Goal: Task Accomplishment & Management: Manage account settings

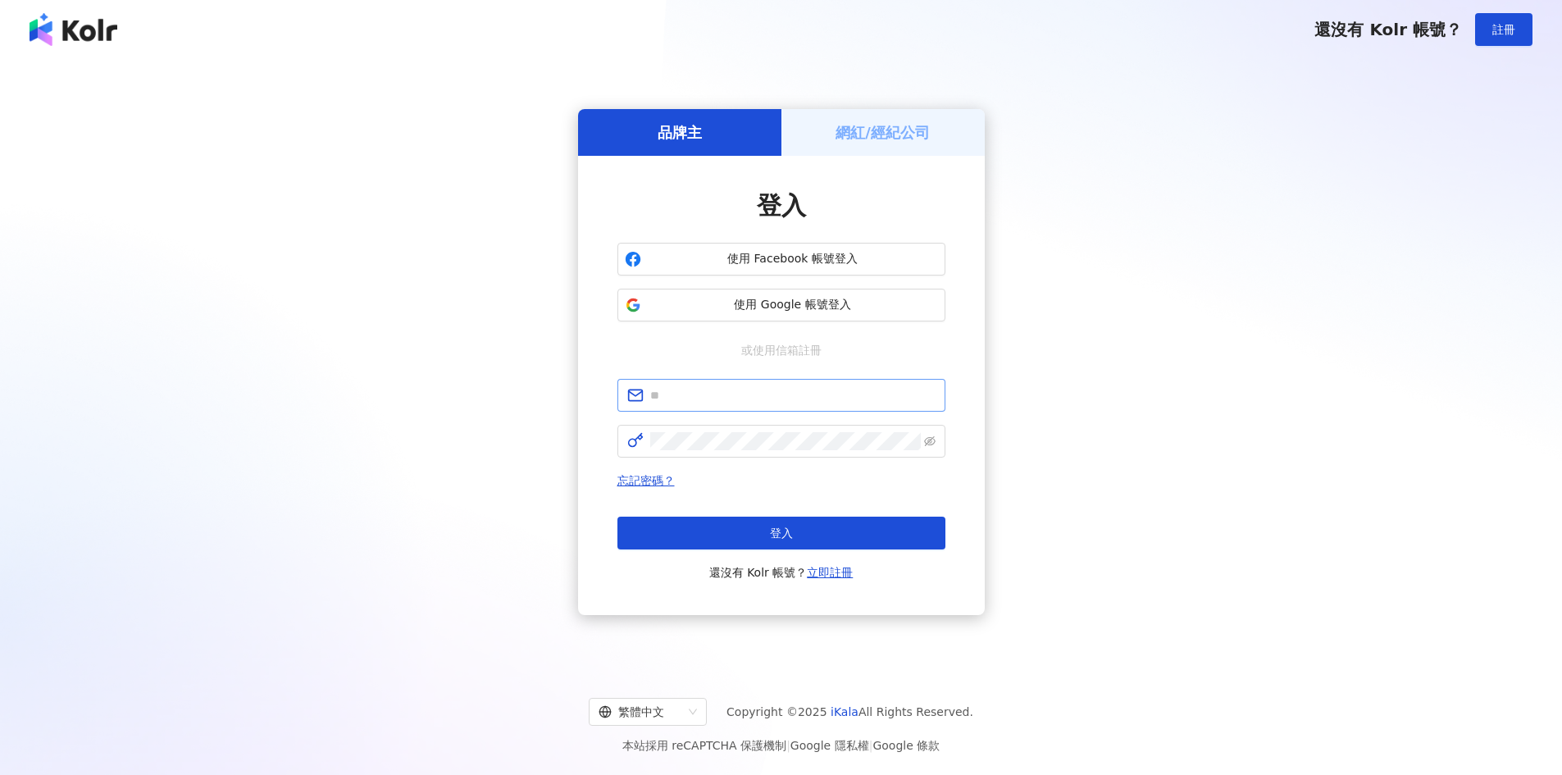
click at [755, 384] on span at bounding box center [781, 395] width 328 height 33
type input "**********"
click at [846, 541] on button "登入" at bounding box center [781, 532] width 328 height 33
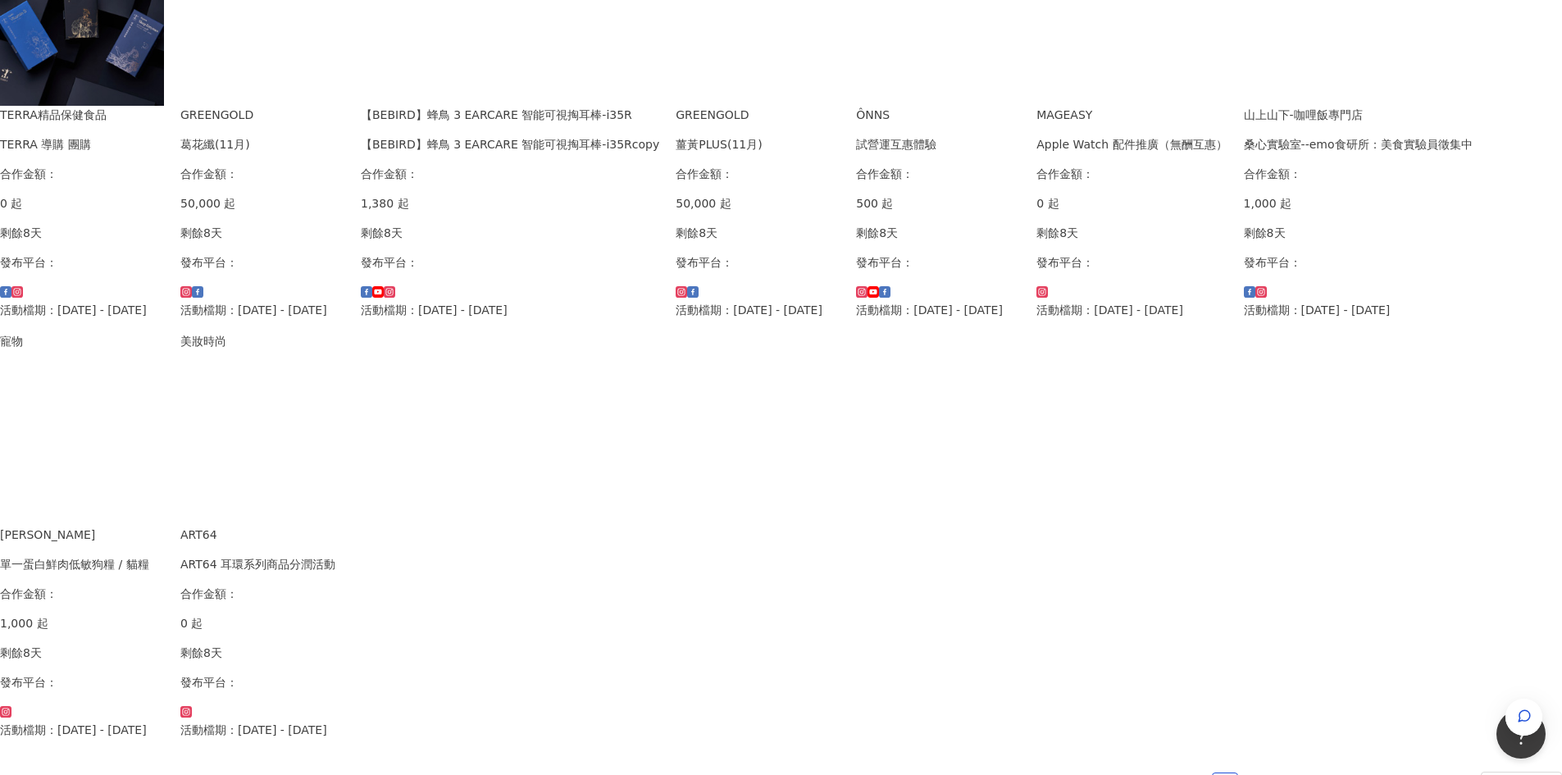
scroll to position [902, 0]
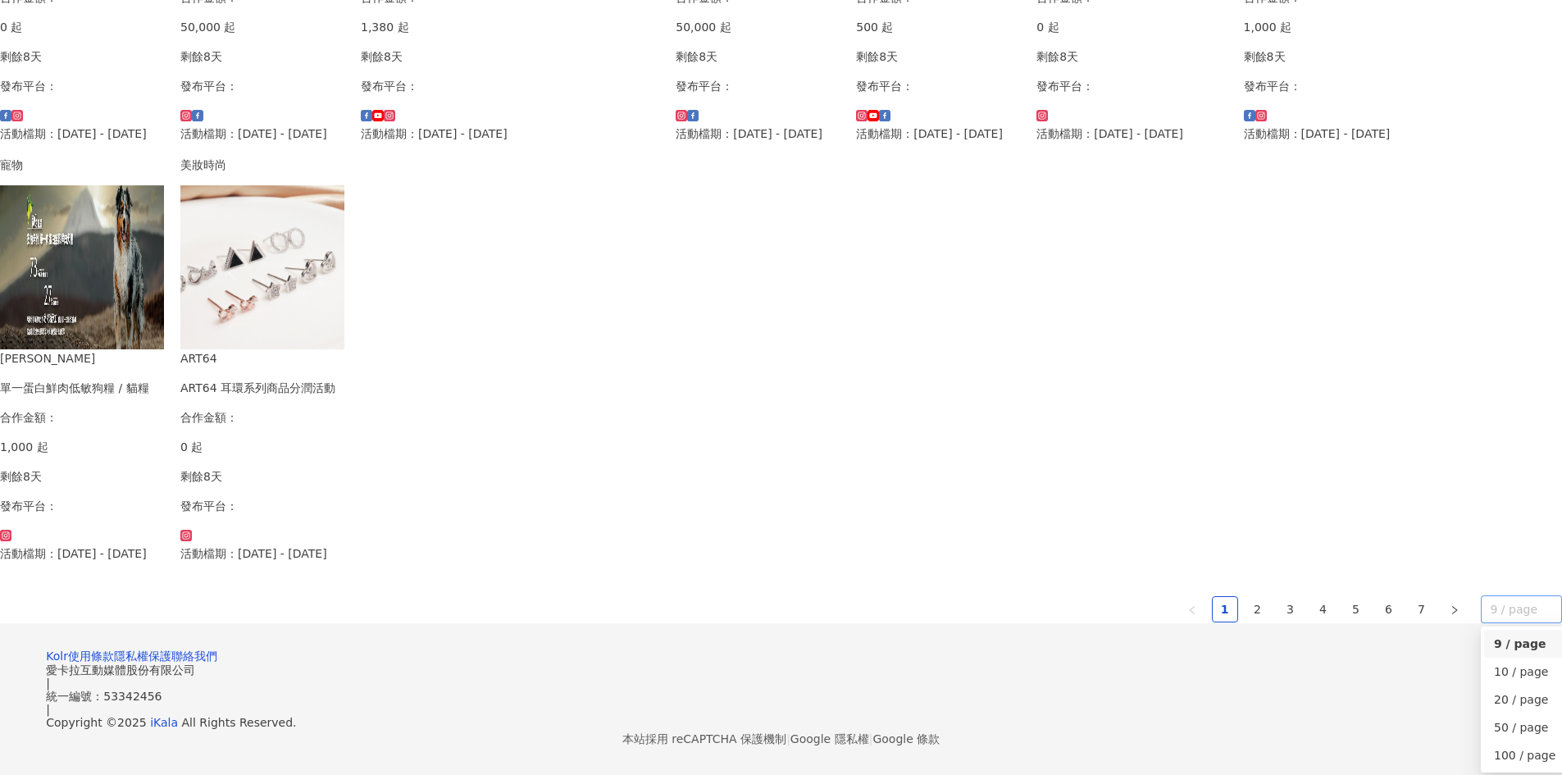
click at [1490, 596] on span "9 / page" at bounding box center [1521, 609] width 62 height 26
click at [1245, 597] on link "2" at bounding box center [1257, 609] width 25 height 25
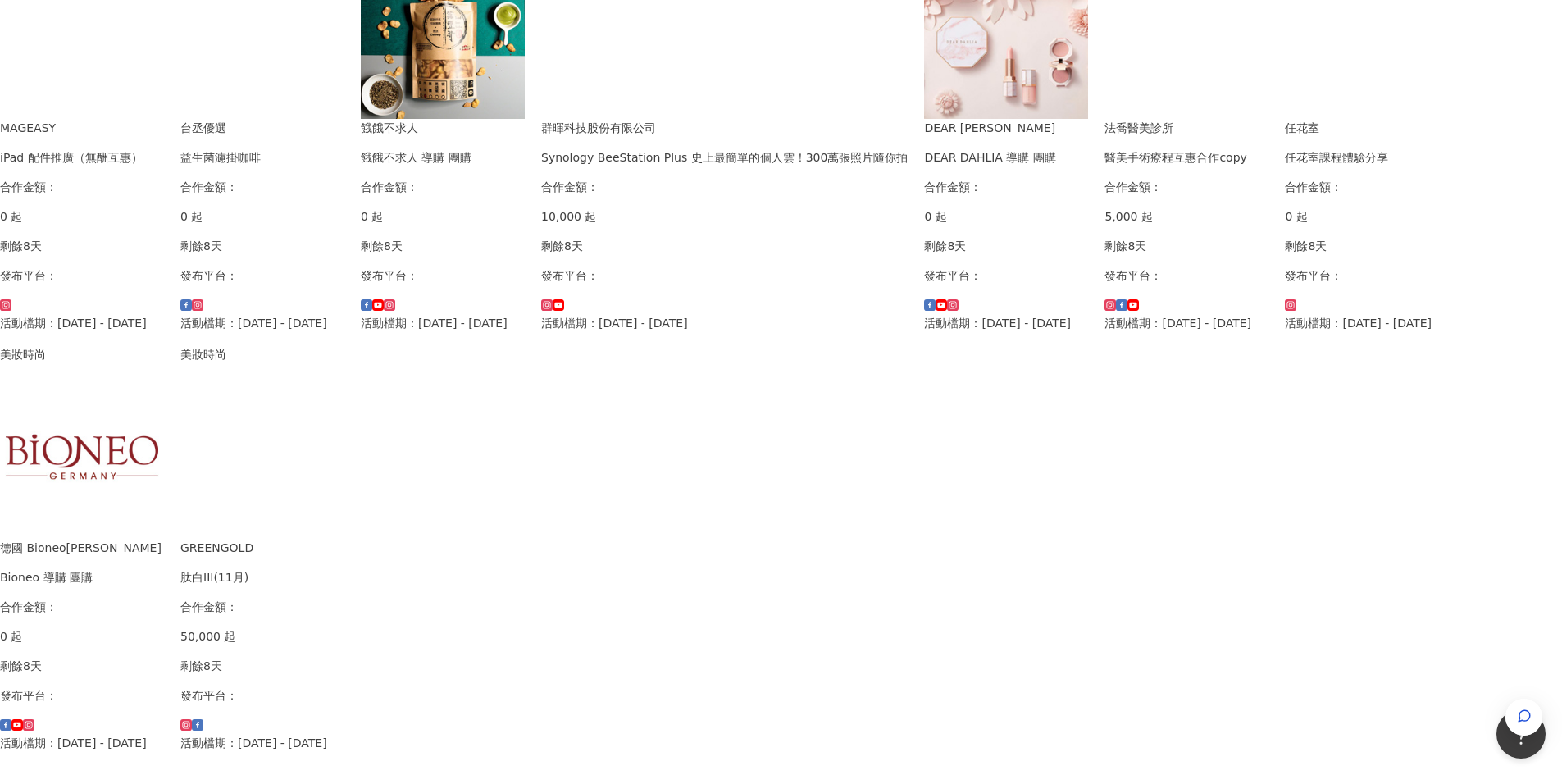
scroll to position [389, 0]
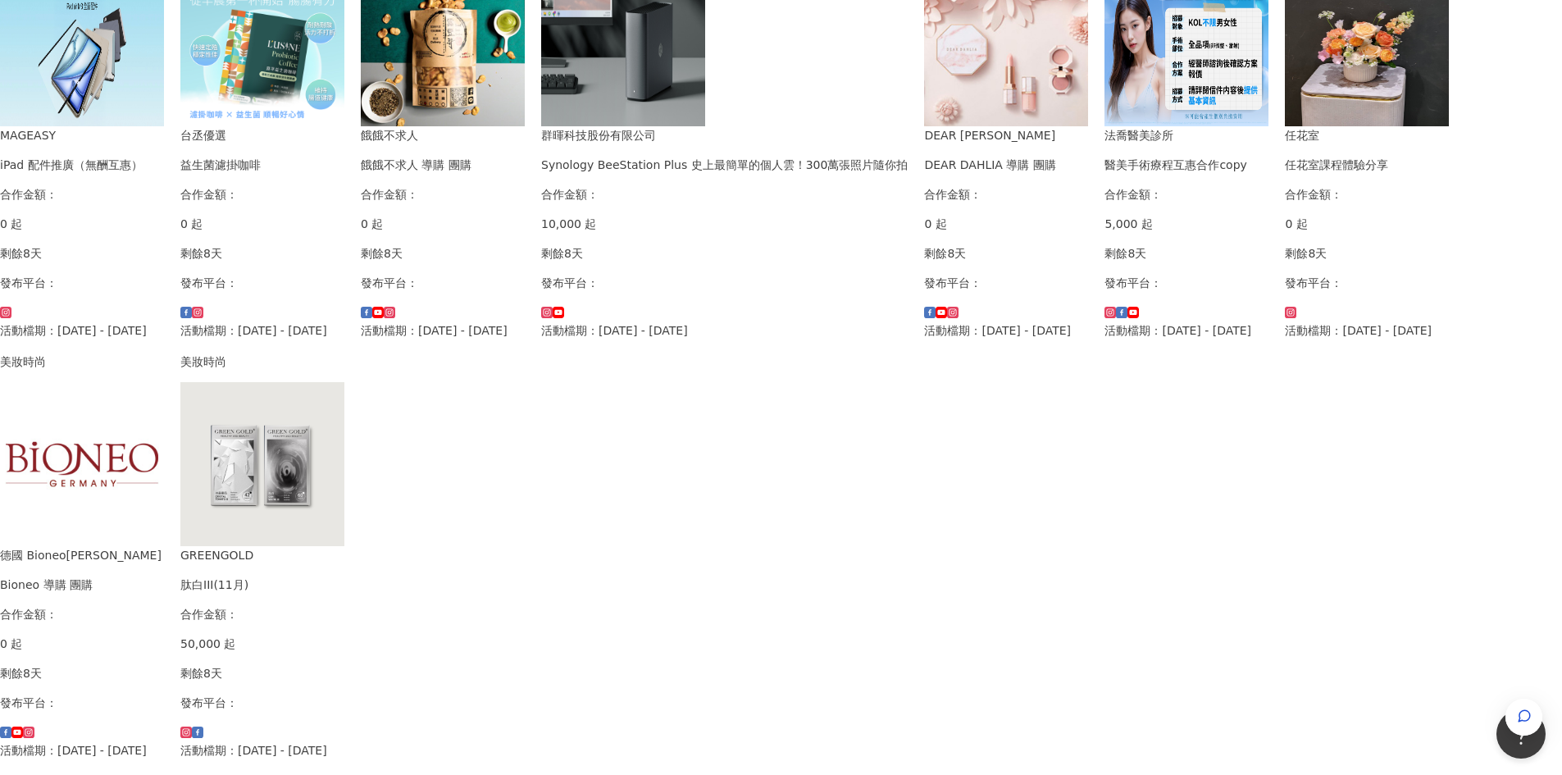
click at [1110, 174] on div "醫美手術療程互惠合作copy" at bounding box center [1186, 165] width 164 height 18
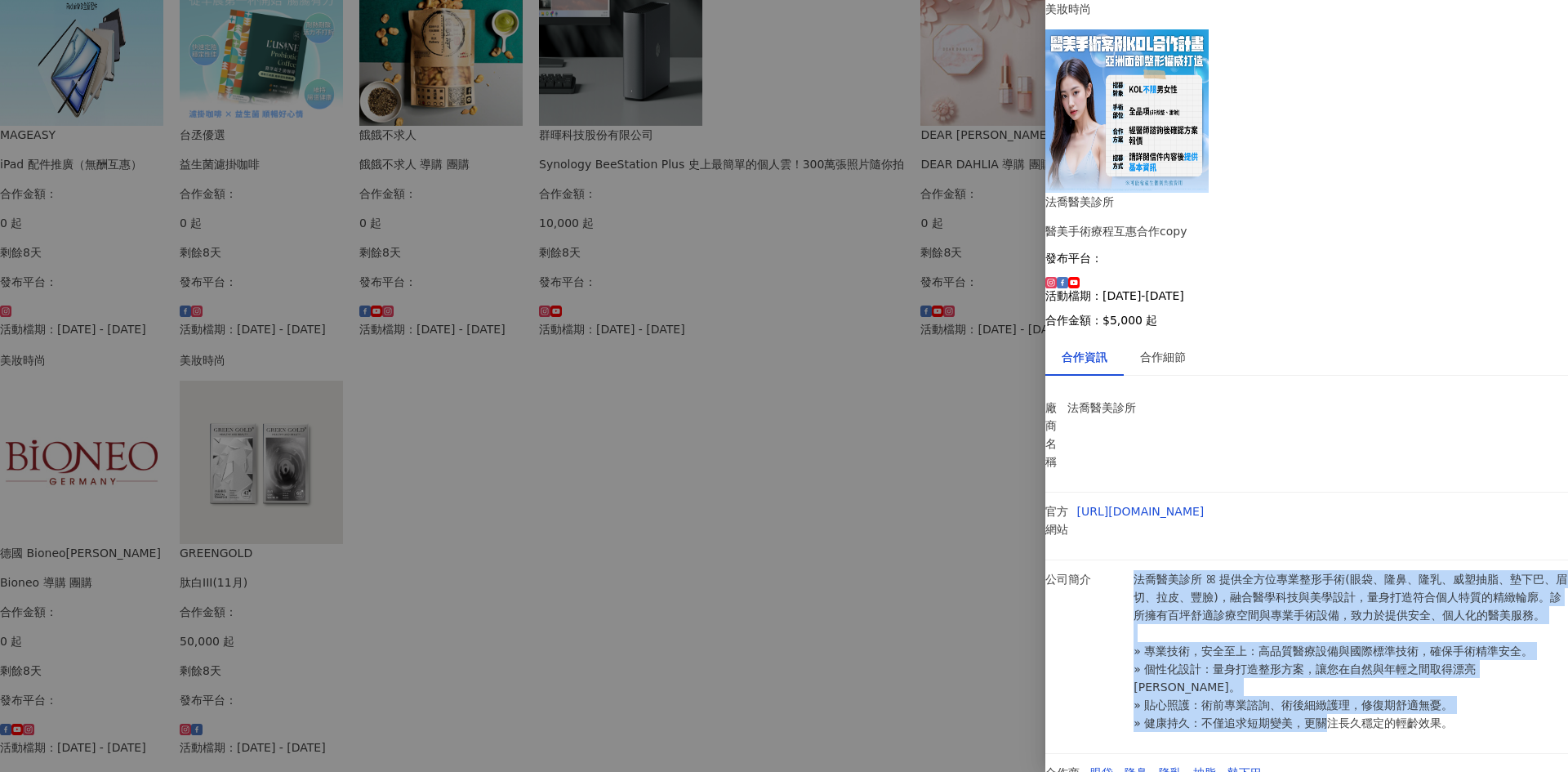
drag, startPoint x: 1485, startPoint y: 464, endPoint x: 1139, endPoint y: 326, distance: 372.5
click at [1139, 560] on li "公司簡介 法喬醫美診所 ꕤ 提供全方位專業整形手術(眼袋、隆鼻、隆乳、威塑抽脂、墊下巴、眉切、拉皮、豐臉)，融合醫學科技與美學設計，量身打造符合個人特質的精緻…" at bounding box center [1306, 656] width 523 height 193
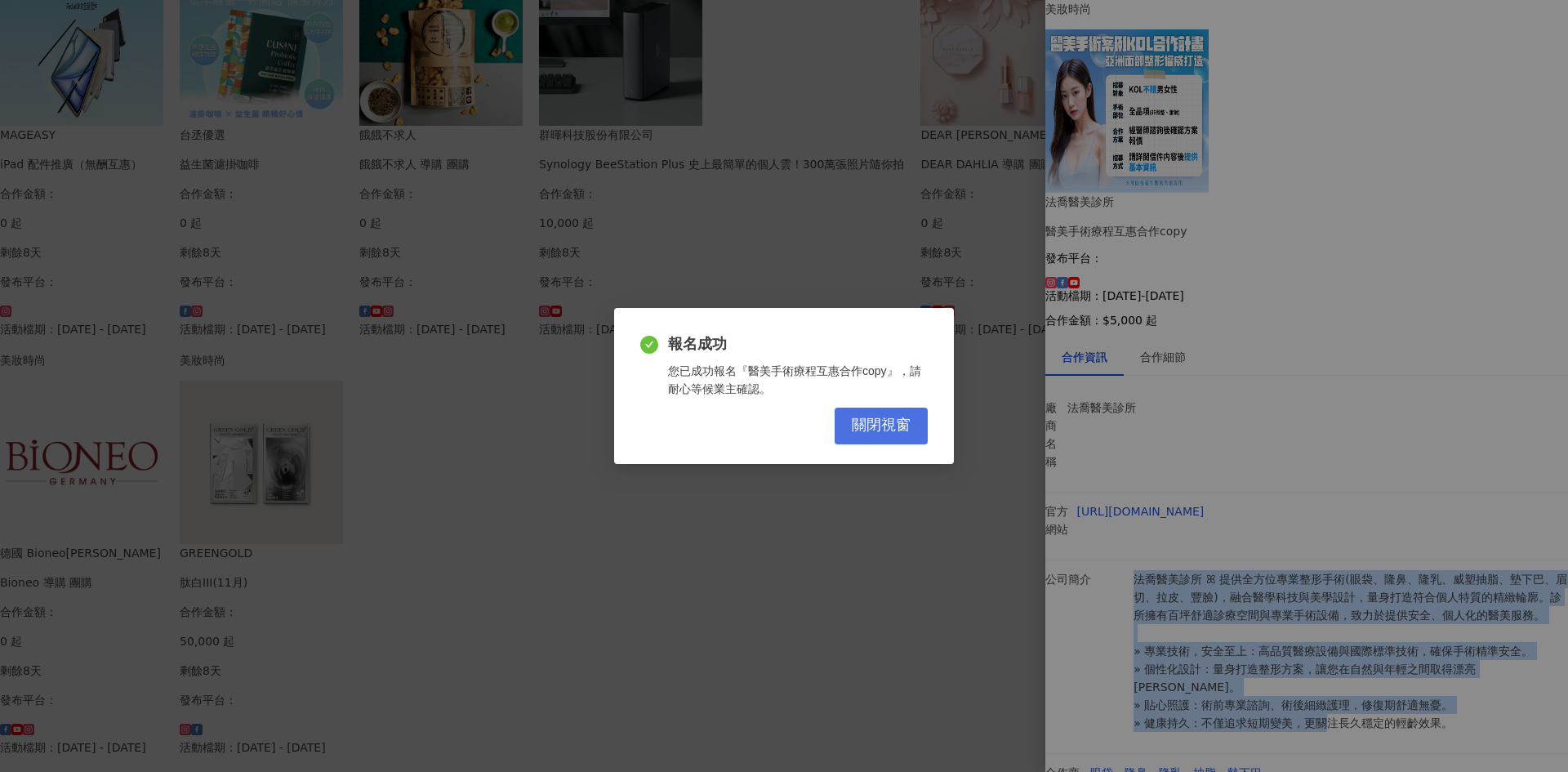
click at [868, 423] on span "關閉視窗" at bounding box center [881, 425] width 59 height 18
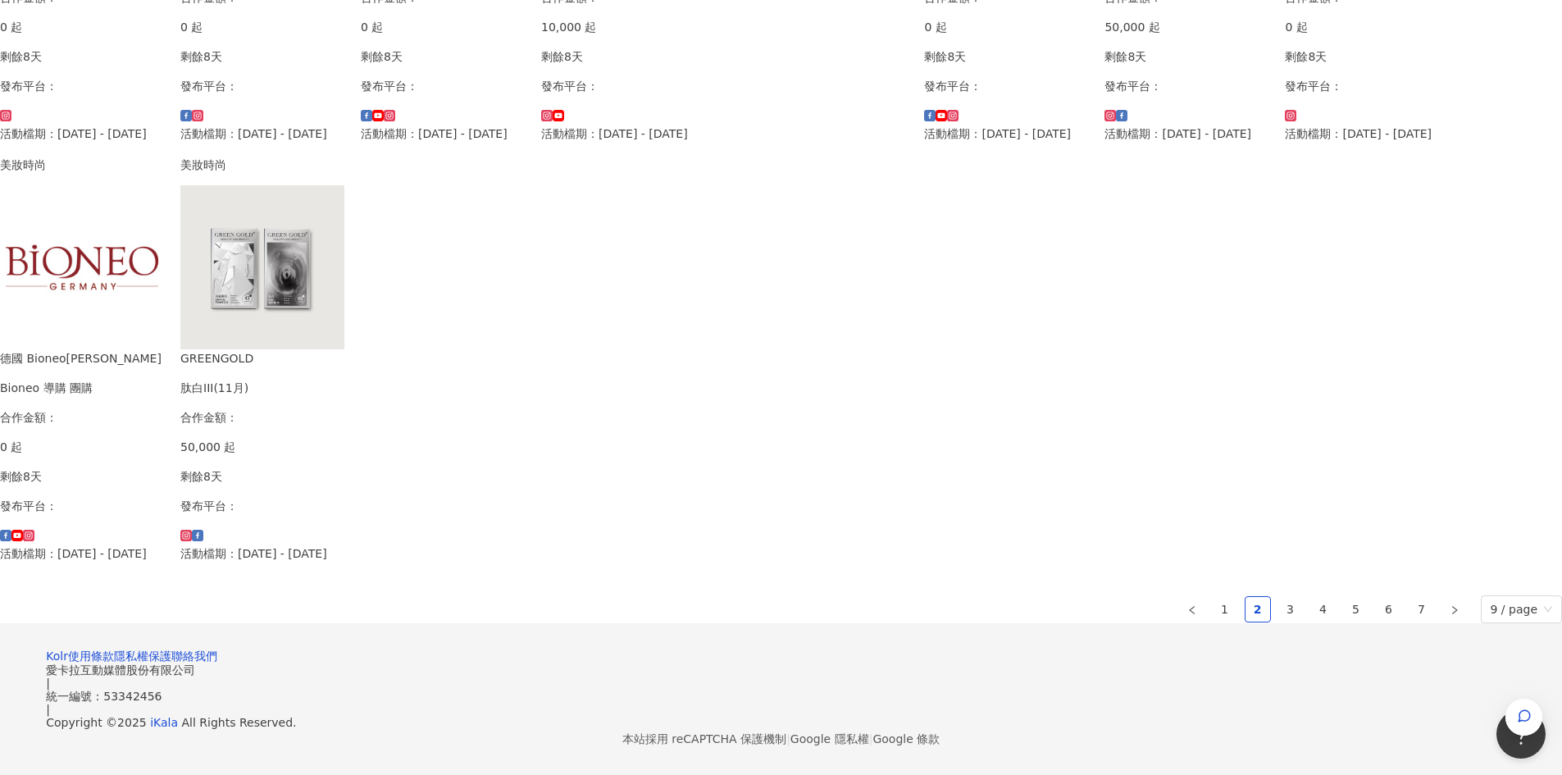
scroll to position [935, 0]
click at [1278, 597] on link "3" at bounding box center [1290, 609] width 25 height 25
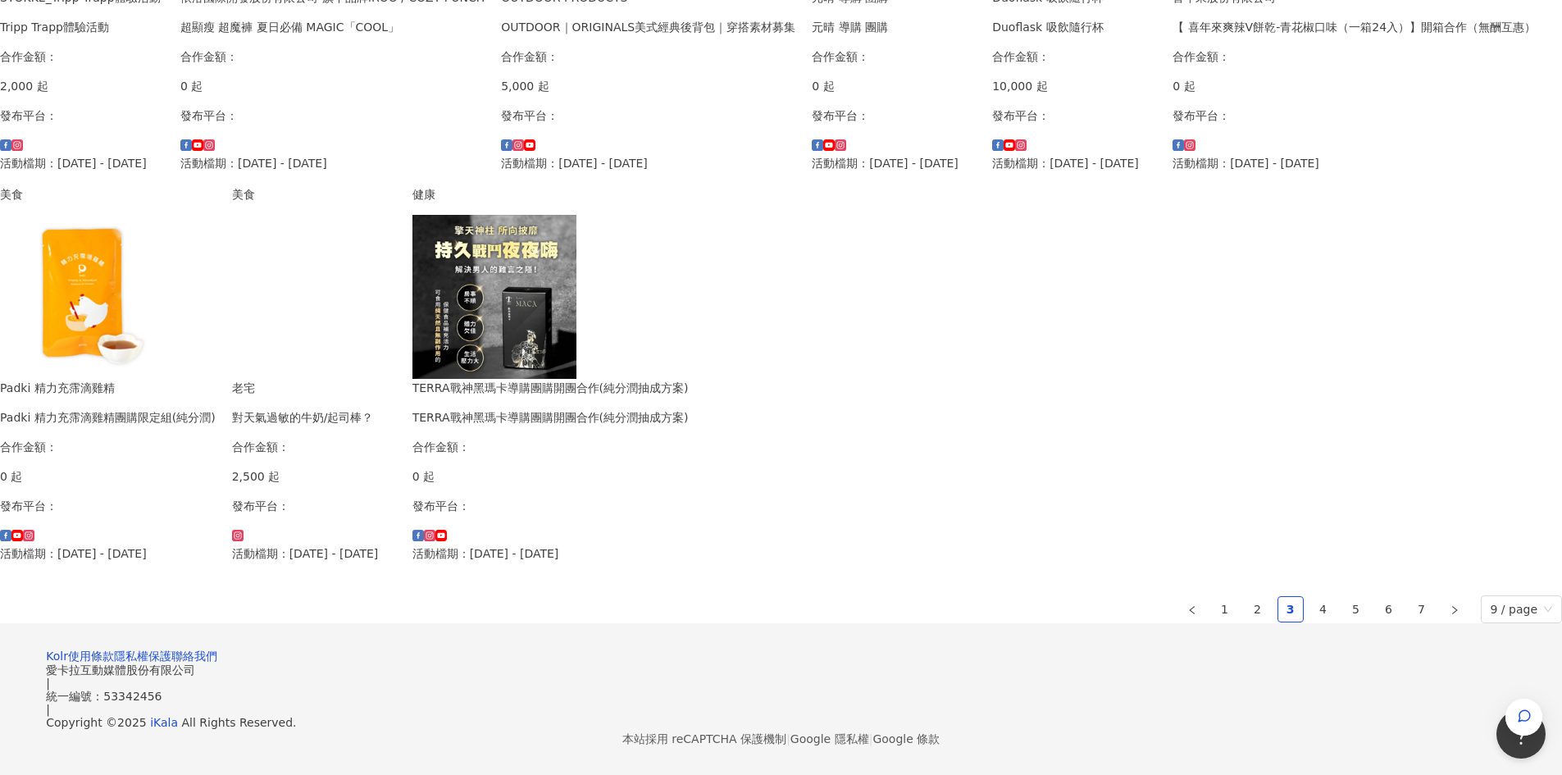
scroll to position [976, 0]
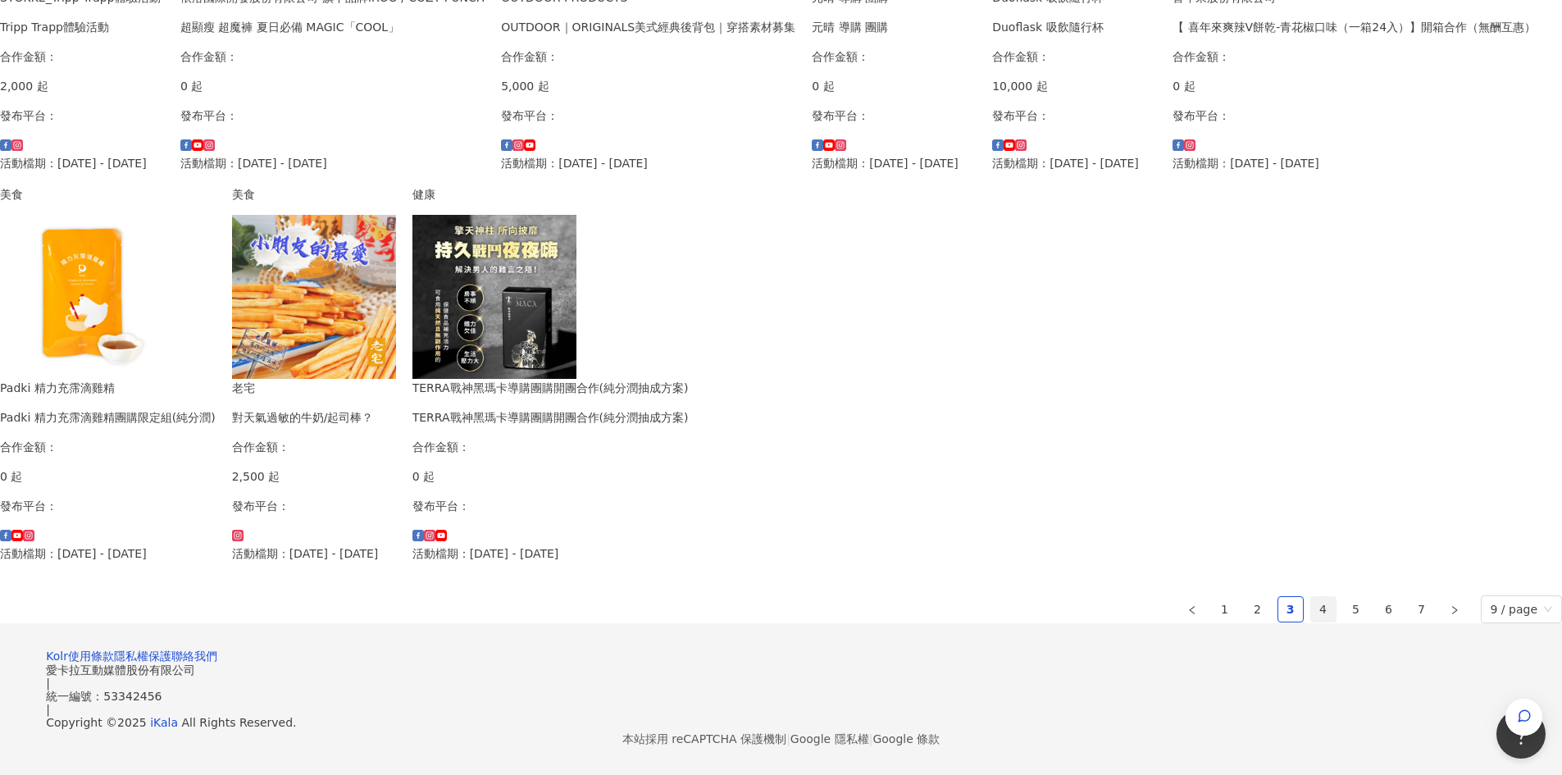
click at [1311, 597] on link "4" at bounding box center [1323, 609] width 25 height 25
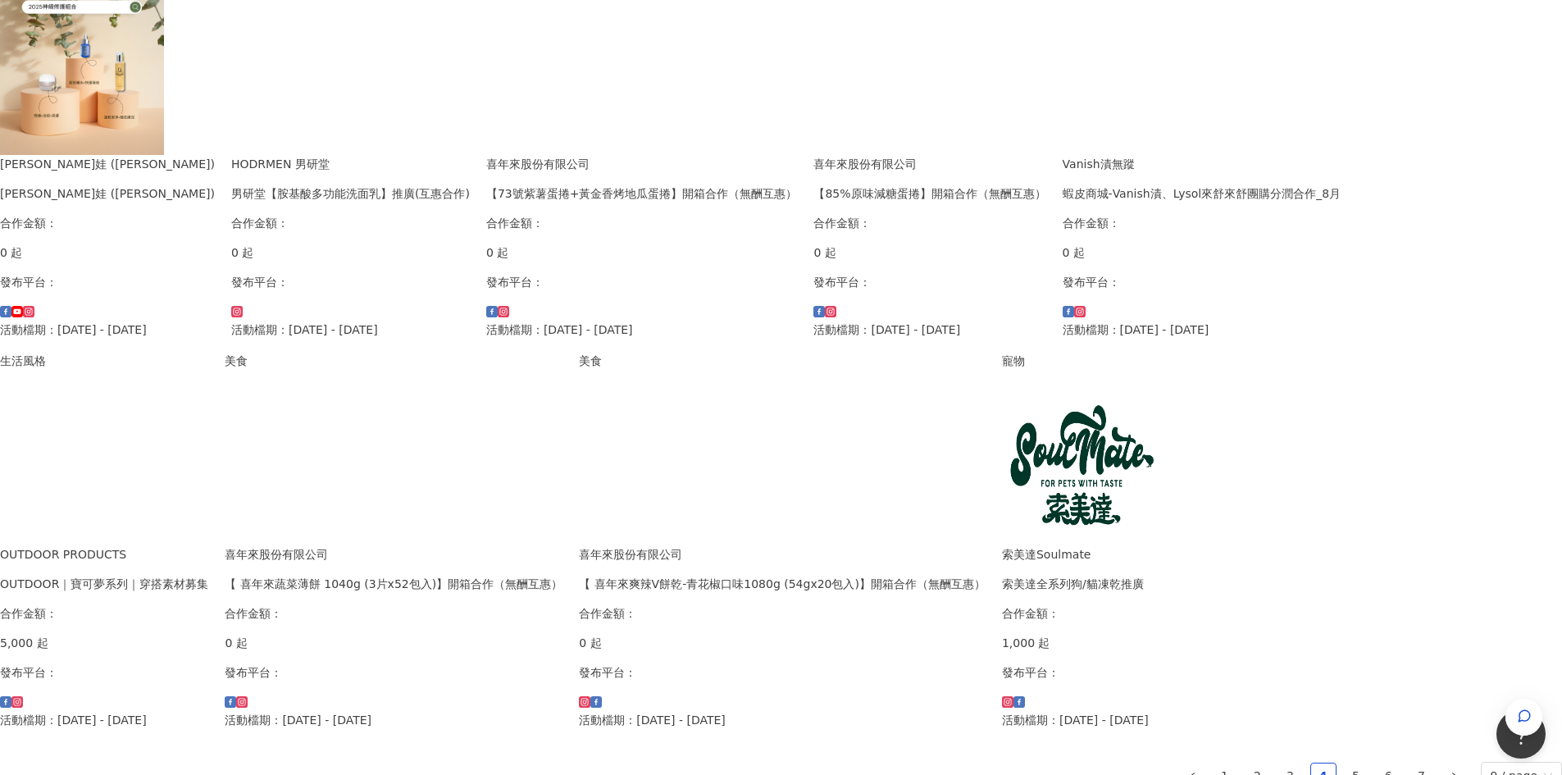
scroll to position [894, 0]
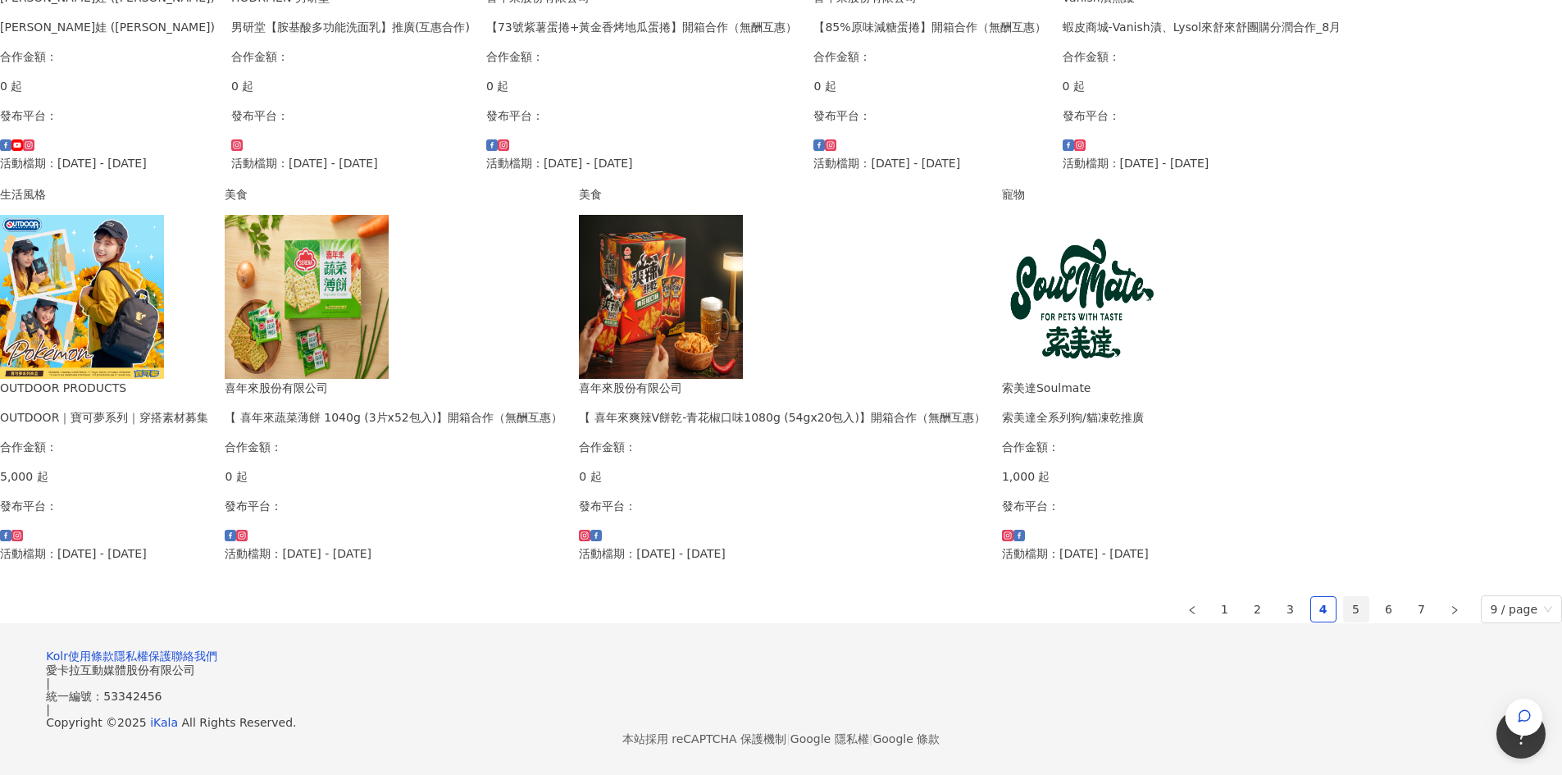
click at [1344, 597] on link "5" at bounding box center [1356, 609] width 25 height 25
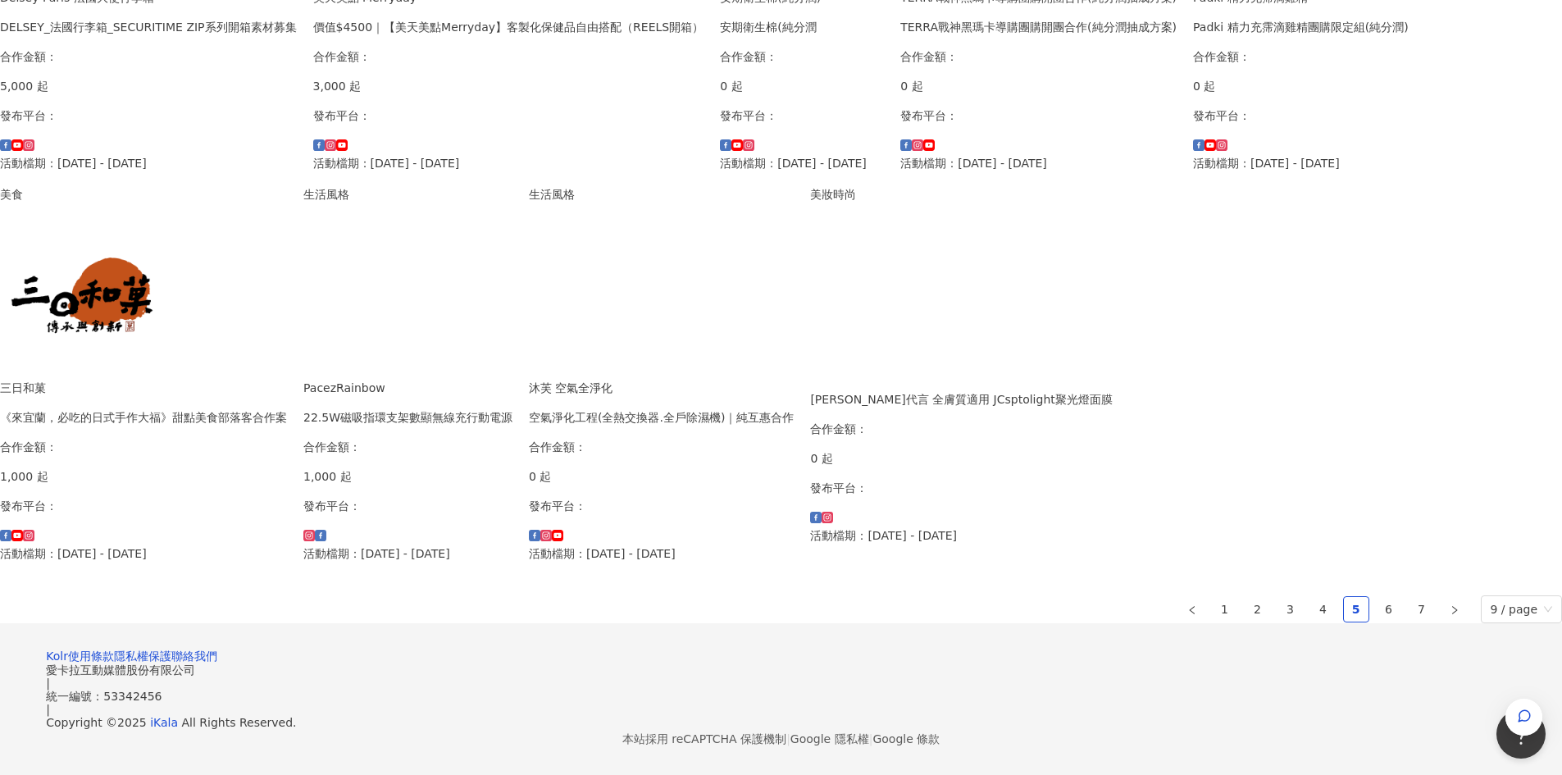
scroll to position [976, 0]
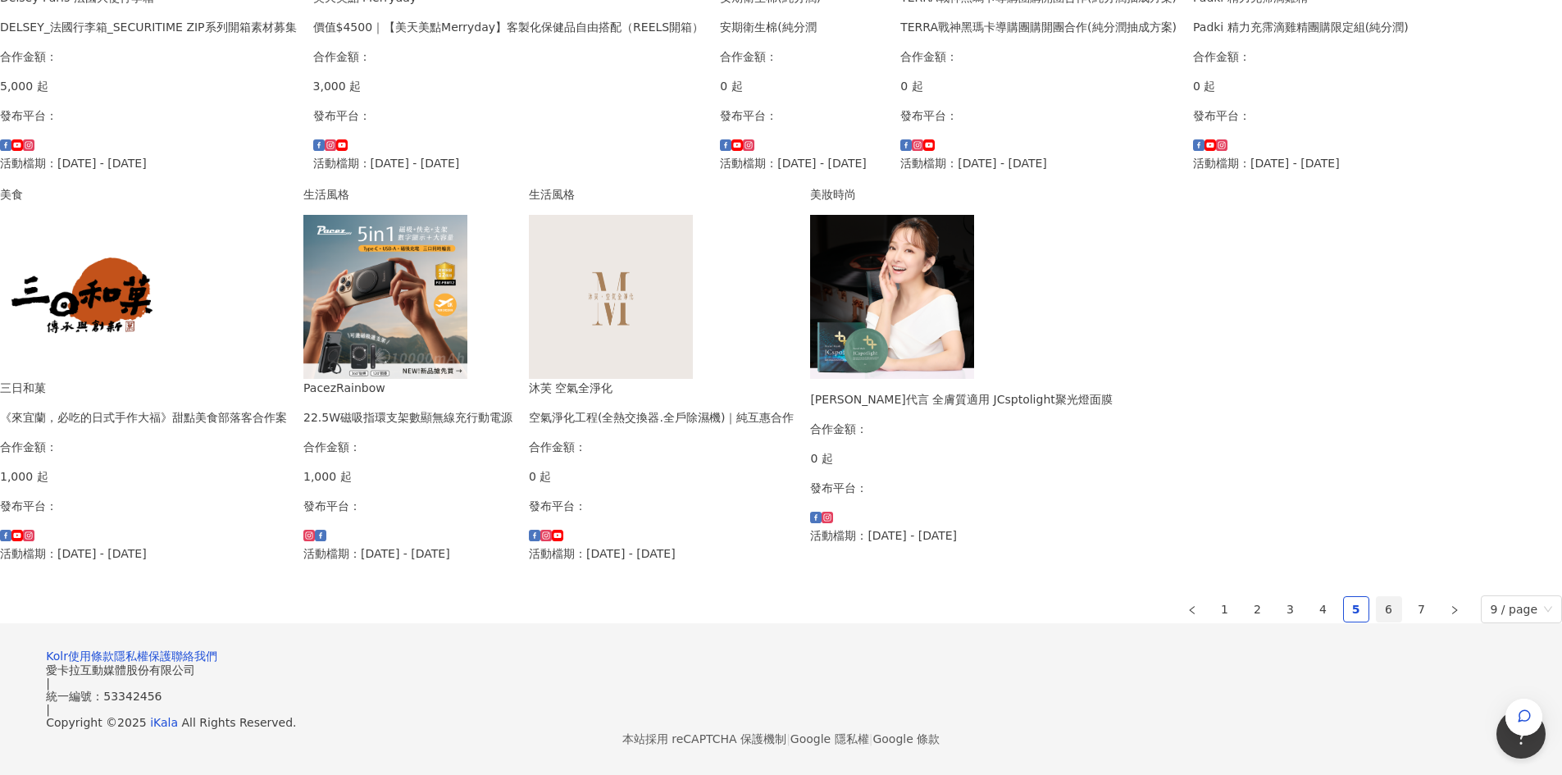
click at [1376, 597] on link "6" at bounding box center [1388, 609] width 25 height 25
click at [1409, 597] on link "7" at bounding box center [1421, 609] width 25 height 25
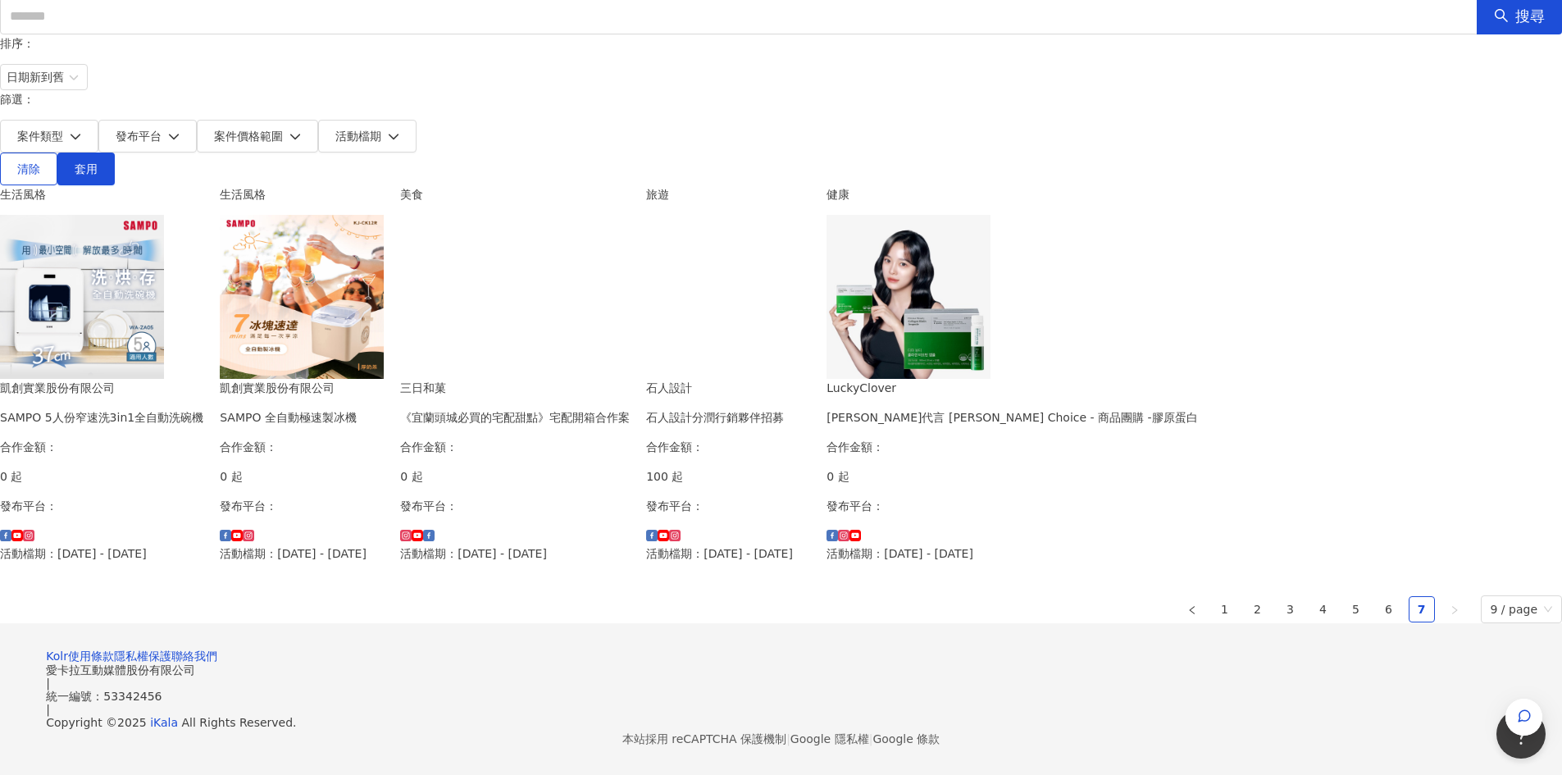
scroll to position [1, 0]
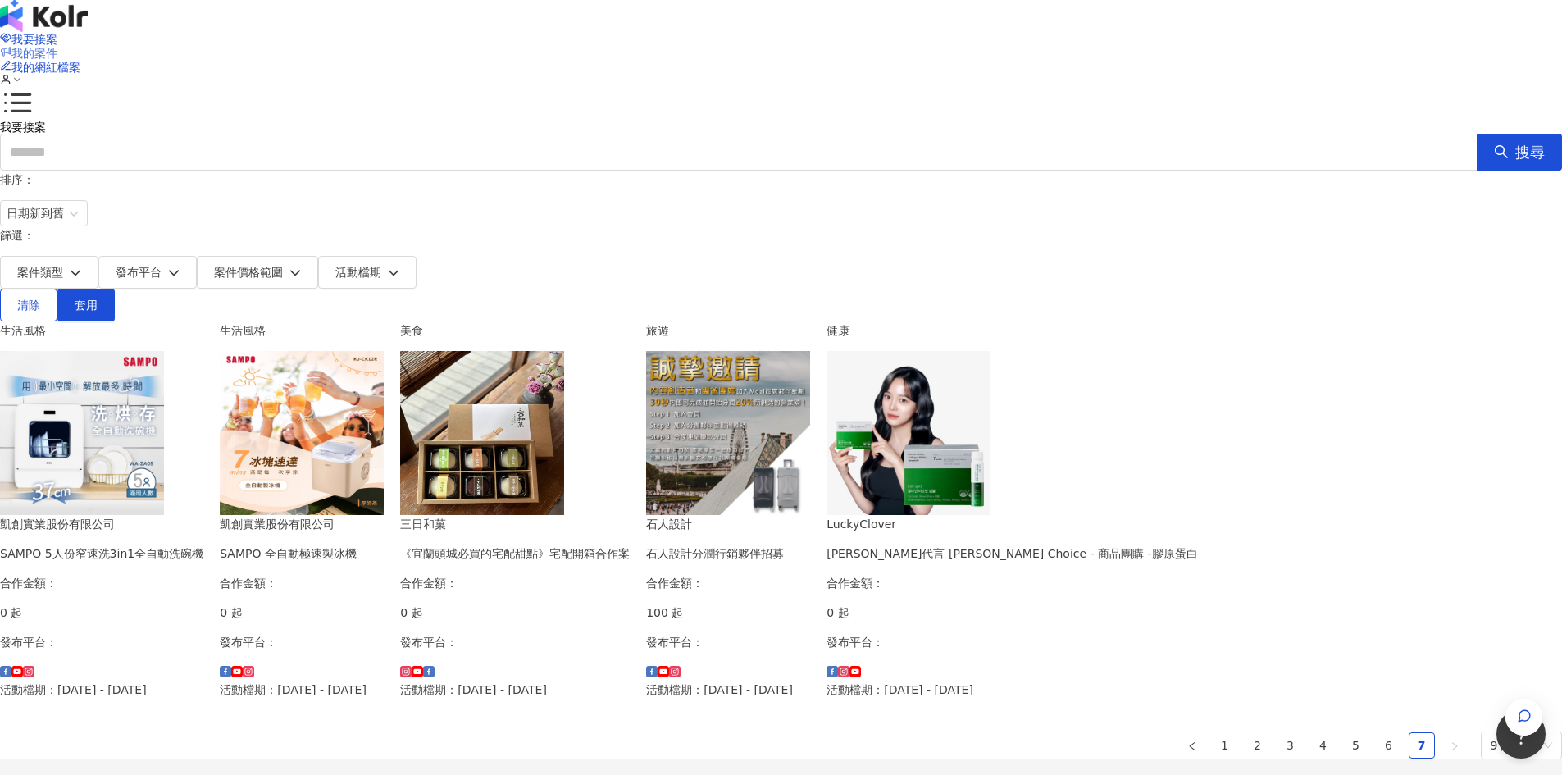
click at [57, 47] on span "我的案件" at bounding box center [34, 53] width 46 height 13
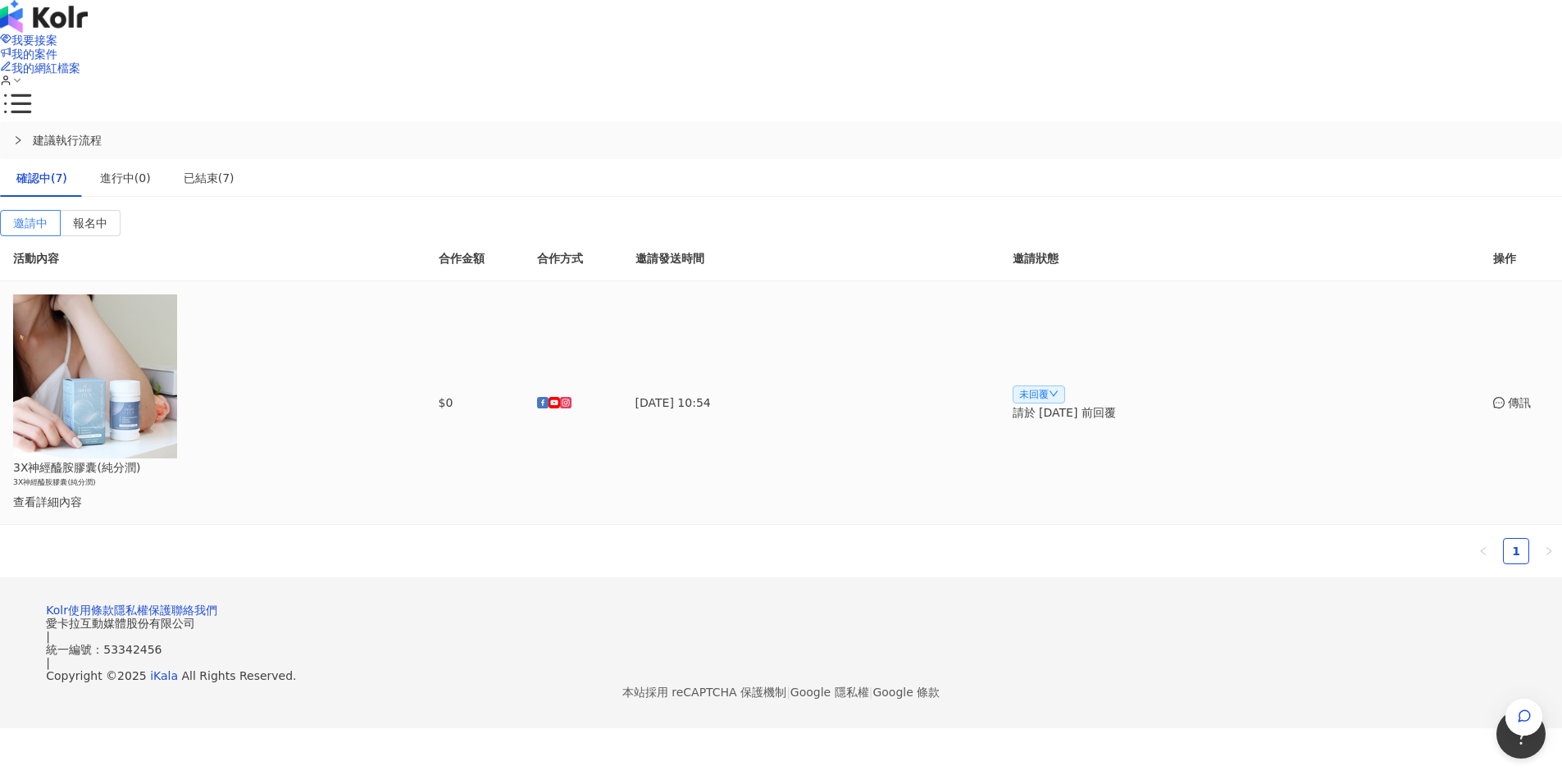
click at [315, 493] on div "查看詳細內容" at bounding box center [164, 502] width 302 height 18
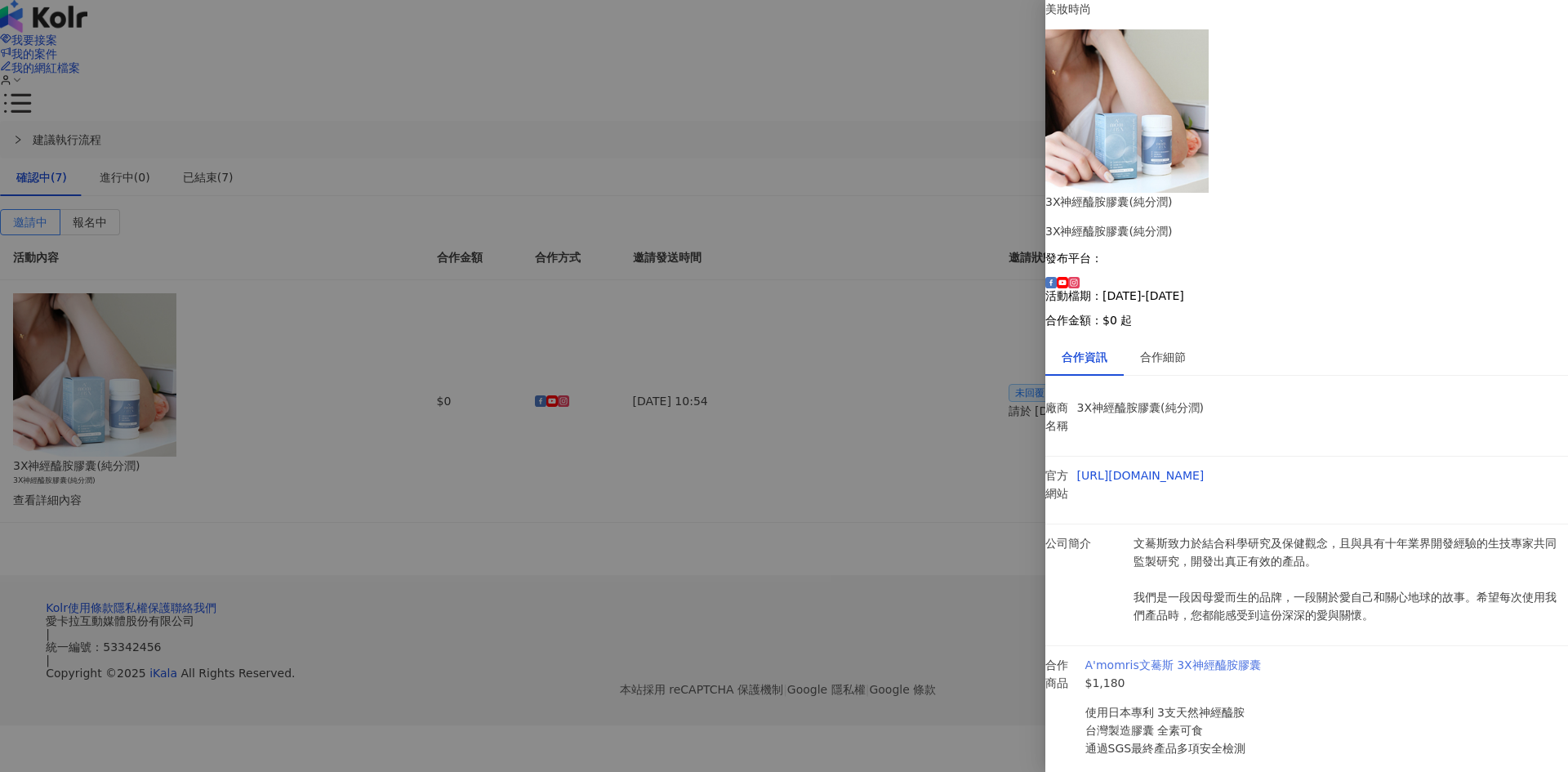
click at [1248, 658] on link "A'momris文驀斯 3X神經醯胺膠囊" at bounding box center [1173, 664] width 175 height 13
click at [912, 446] on div at bounding box center [784, 386] width 1568 height 772
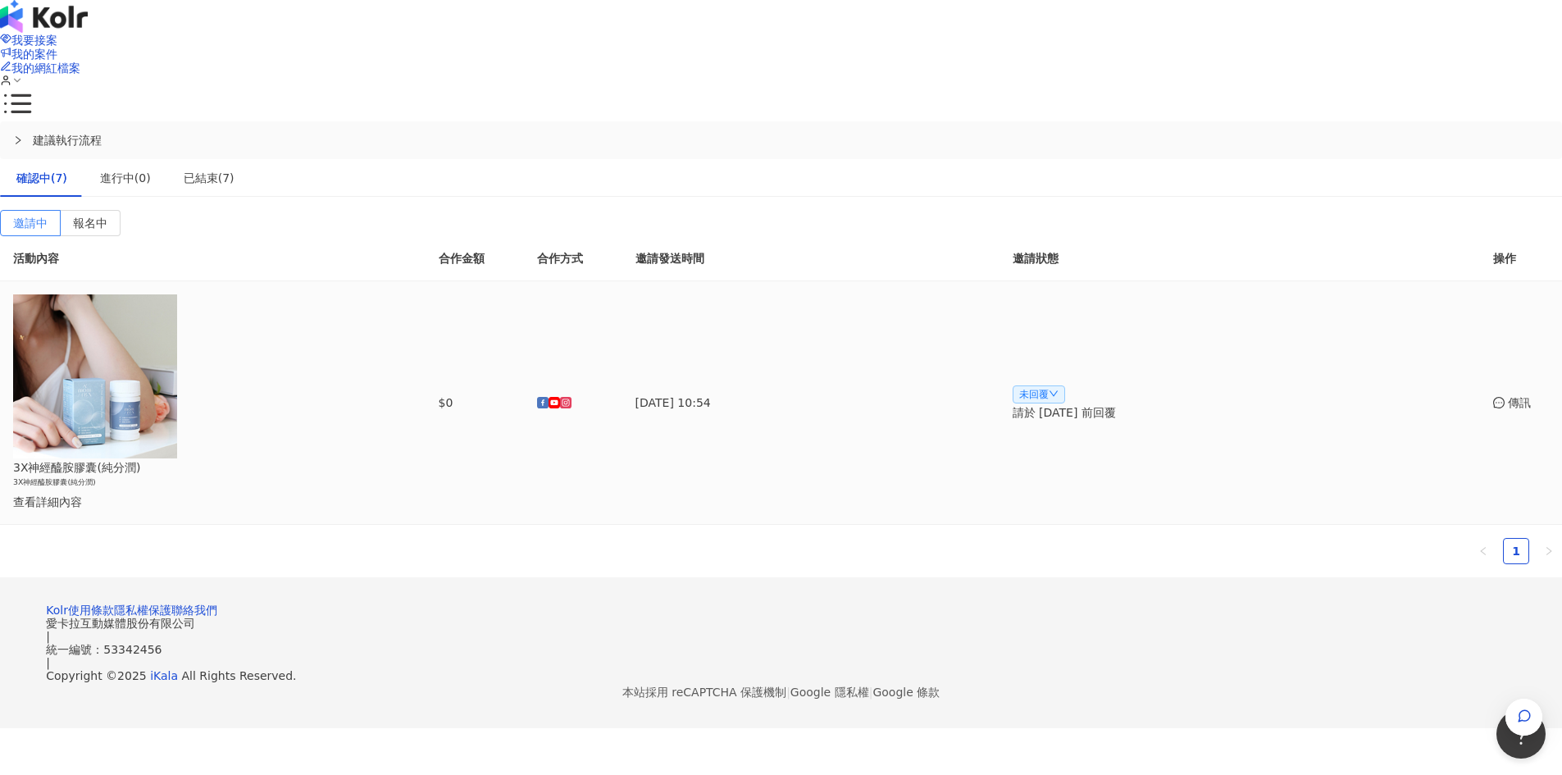
click at [1031, 385] on span "未回覆" at bounding box center [1038, 394] width 52 height 18
click at [860, 451] on div "建議執行流程 確認中(7) 進行中(0) 已結束(7) 邀請中 報名中 活動內容 合作金額 合作方式 邀請發送時間 邀請狀態 操作 3X神經醯胺膠囊(純分潤)…" at bounding box center [781, 348] width 1562 height 455
click at [315, 493] on div "查看詳細內容" at bounding box center [164, 502] width 302 height 18
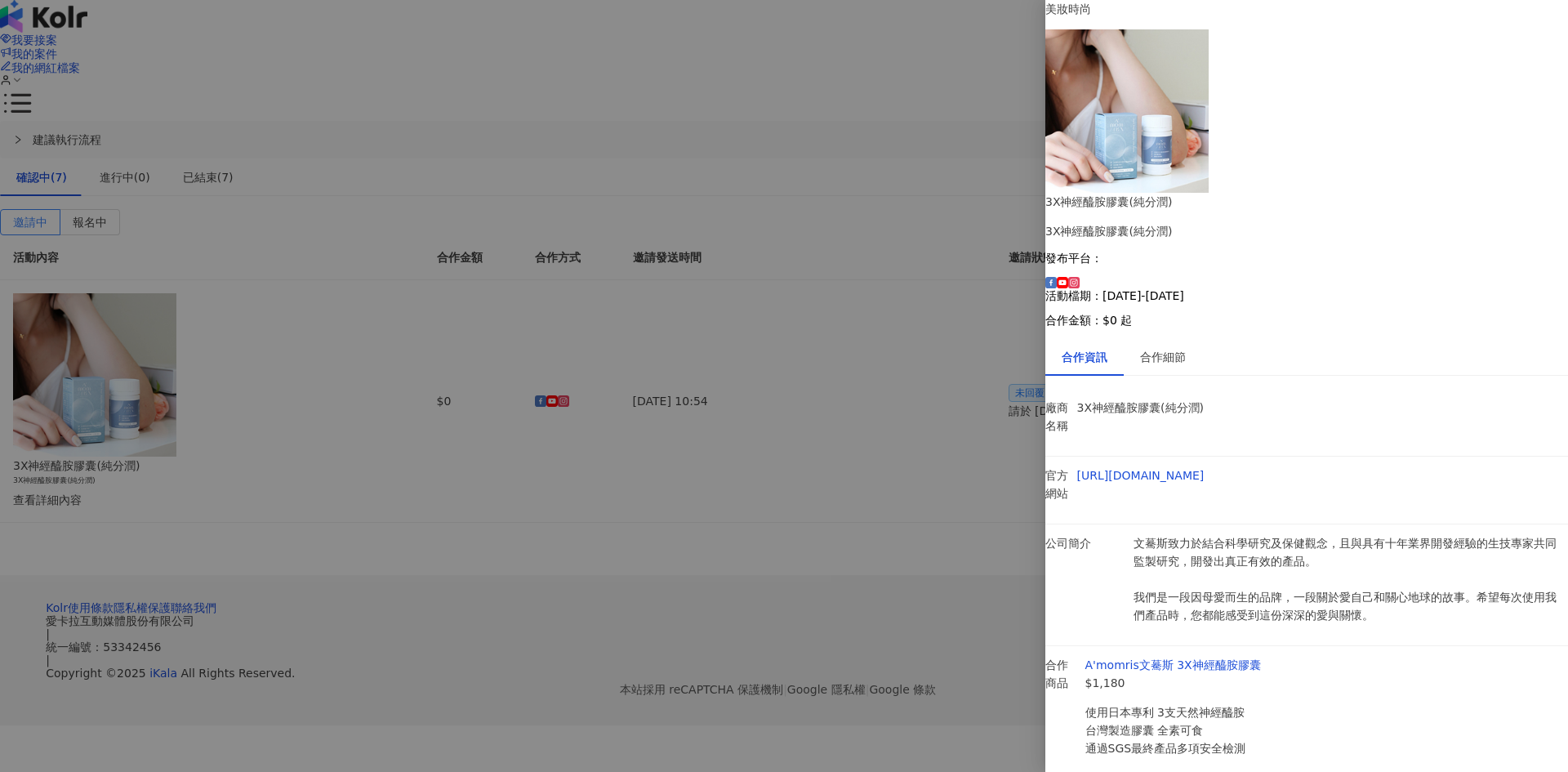
click at [816, 389] on div at bounding box center [784, 386] width 1568 height 772
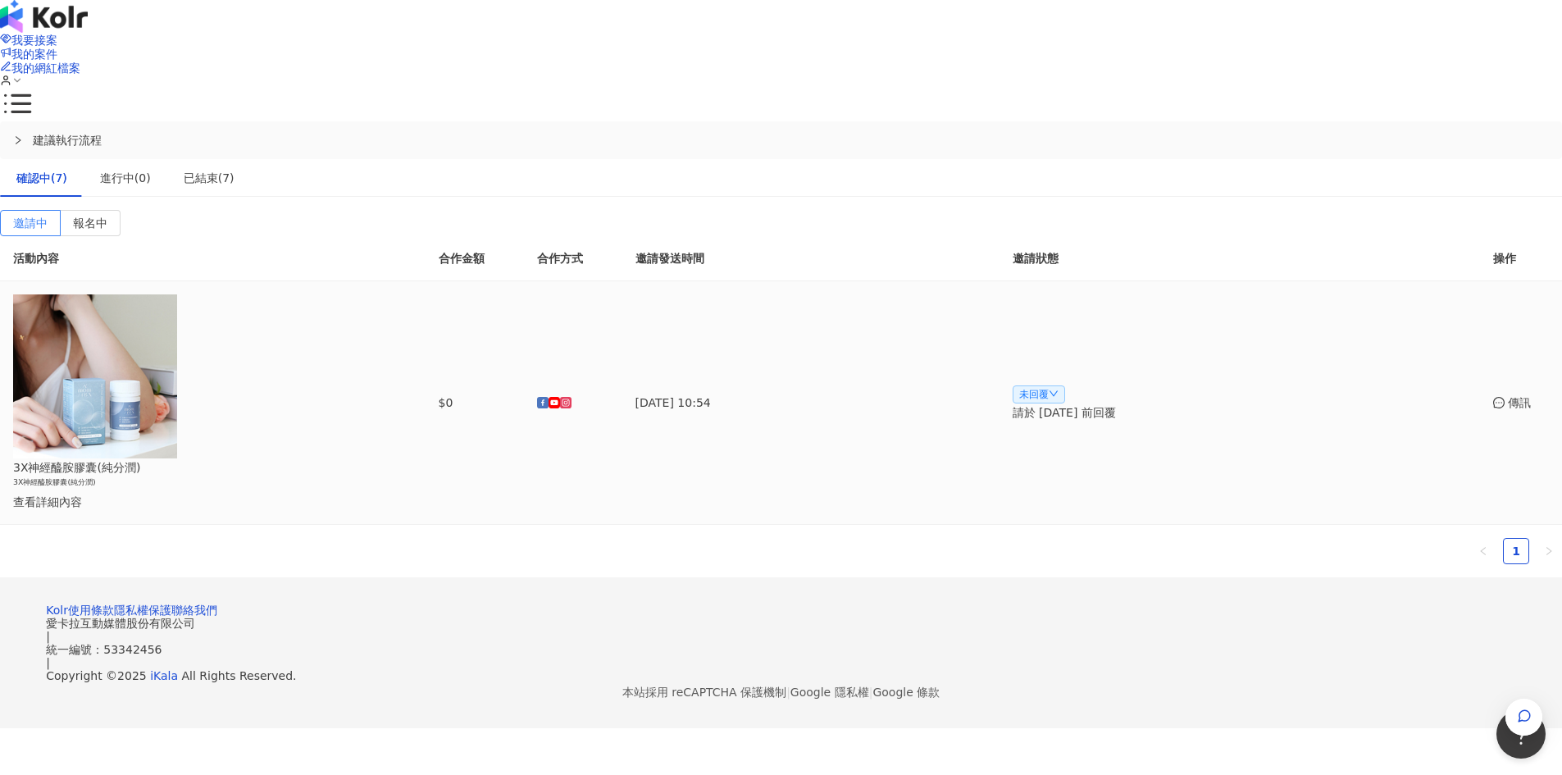
click at [315, 493] on div "查看詳細內容" at bounding box center [164, 502] width 302 height 18
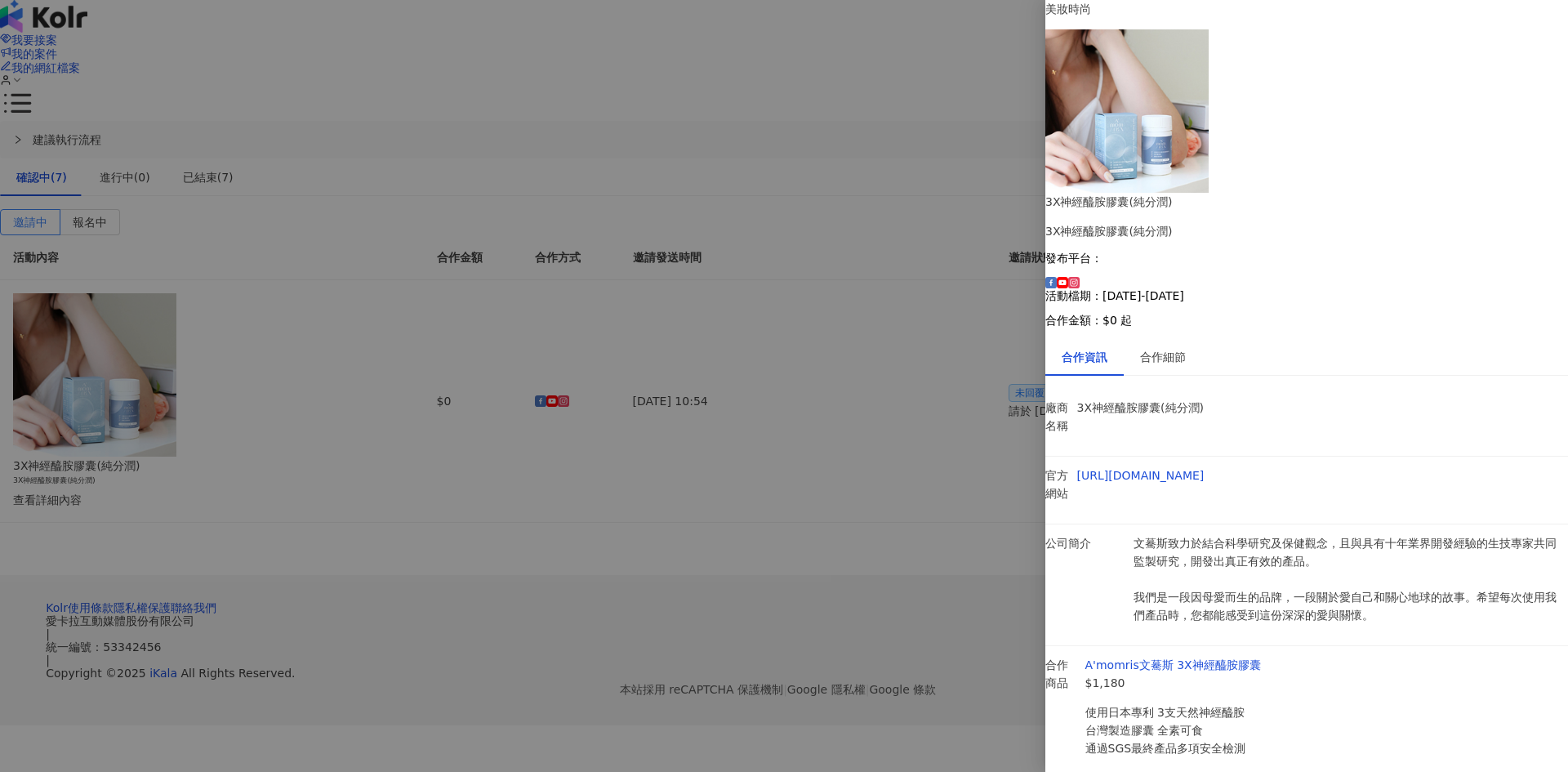
click at [857, 444] on div at bounding box center [784, 386] width 1568 height 772
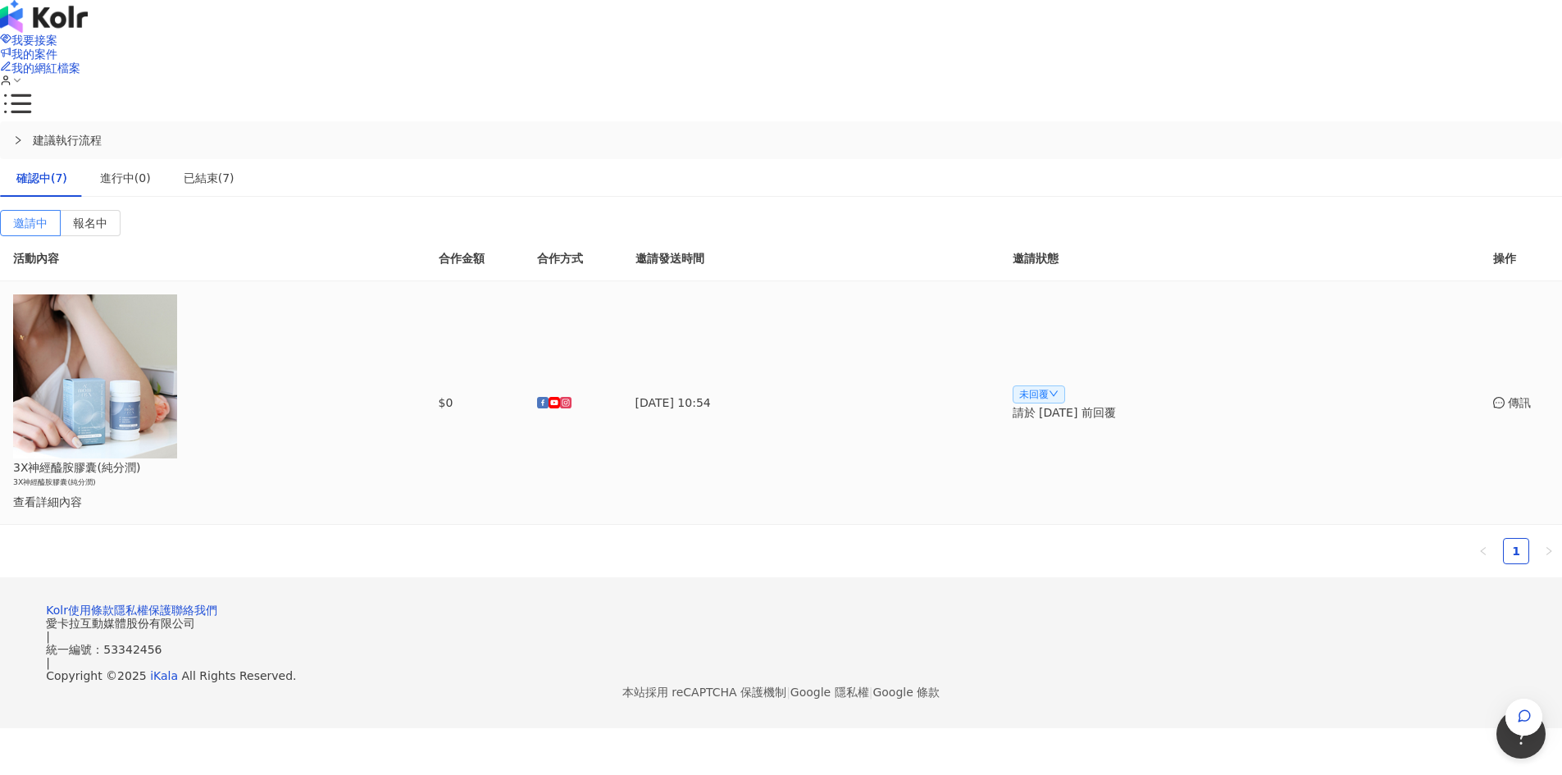
click at [1493, 393] on div "傳訊" at bounding box center [1521, 402] width 56 height 18
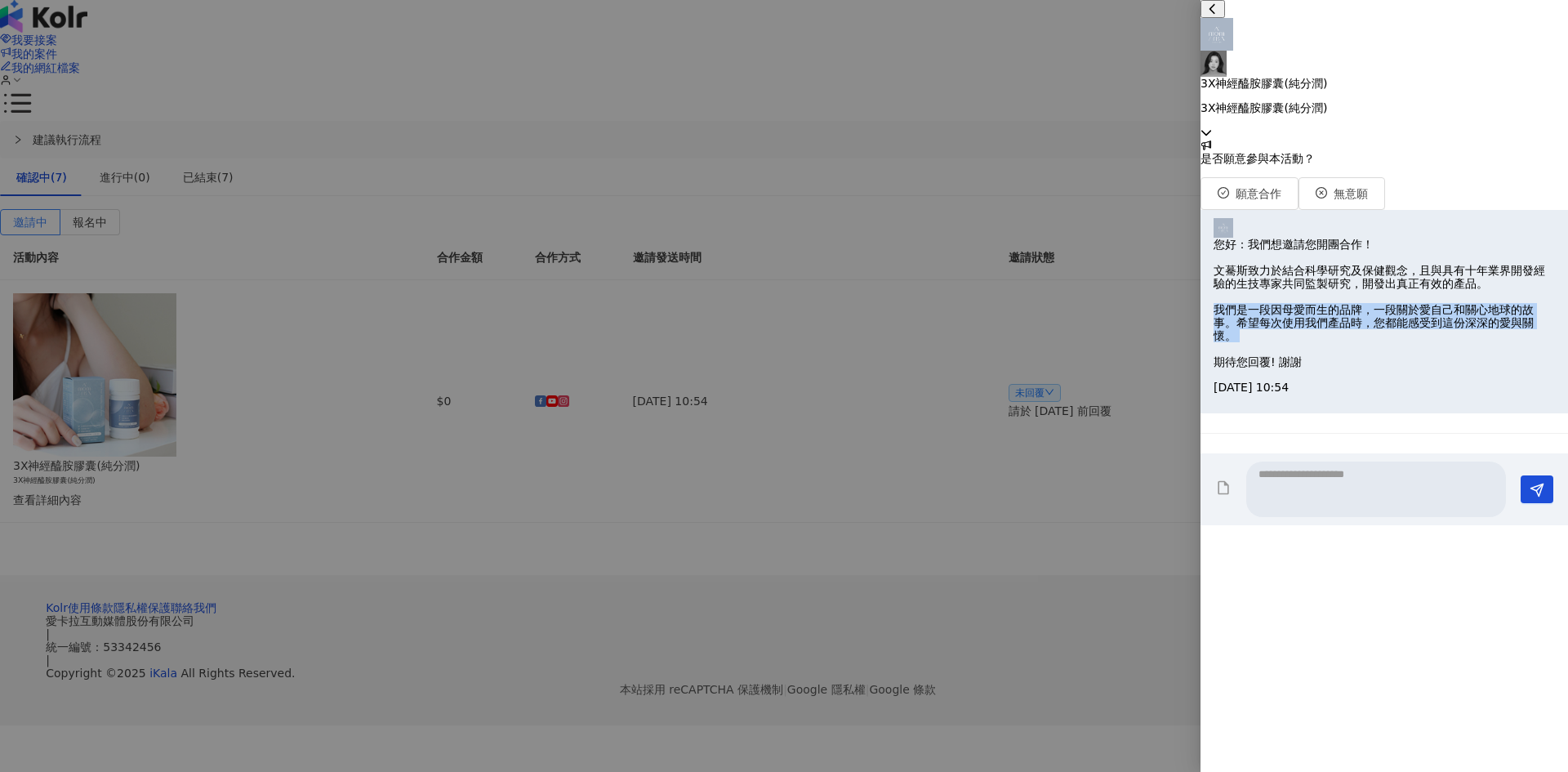
drag, startPoint x: 1265, startPoint y: 561, endPoint x: 1381, endPoint y: 615, distance: 128.0
click at [1381, 370] on p "您好：我們想邀請您開團合作！ 文驀斯致力於結合科學研究及保健觀念，且與具有十年業界開發經驗的生技專家共同監製研究，開發出真正有效的產品。 我們是一段因母愛而生…" at bounding box center [1384, 304] width 342 height 131
drag, startPoint x: 1266, startPoint y: 488, endPoint x: 1393, endPoint y: 627, distance: 188.3
click at [1393, 370] on p "您好：我們想邀請您開團合作！ 文驀斯致力於結合科學研究及保健觀念，且與具有十年業界開發經驗的生技專家共同監製研究，開發出真正有效的產品。 我們是一段因母愛而生…" at bounding box center [1384, 304] width 342 height 131
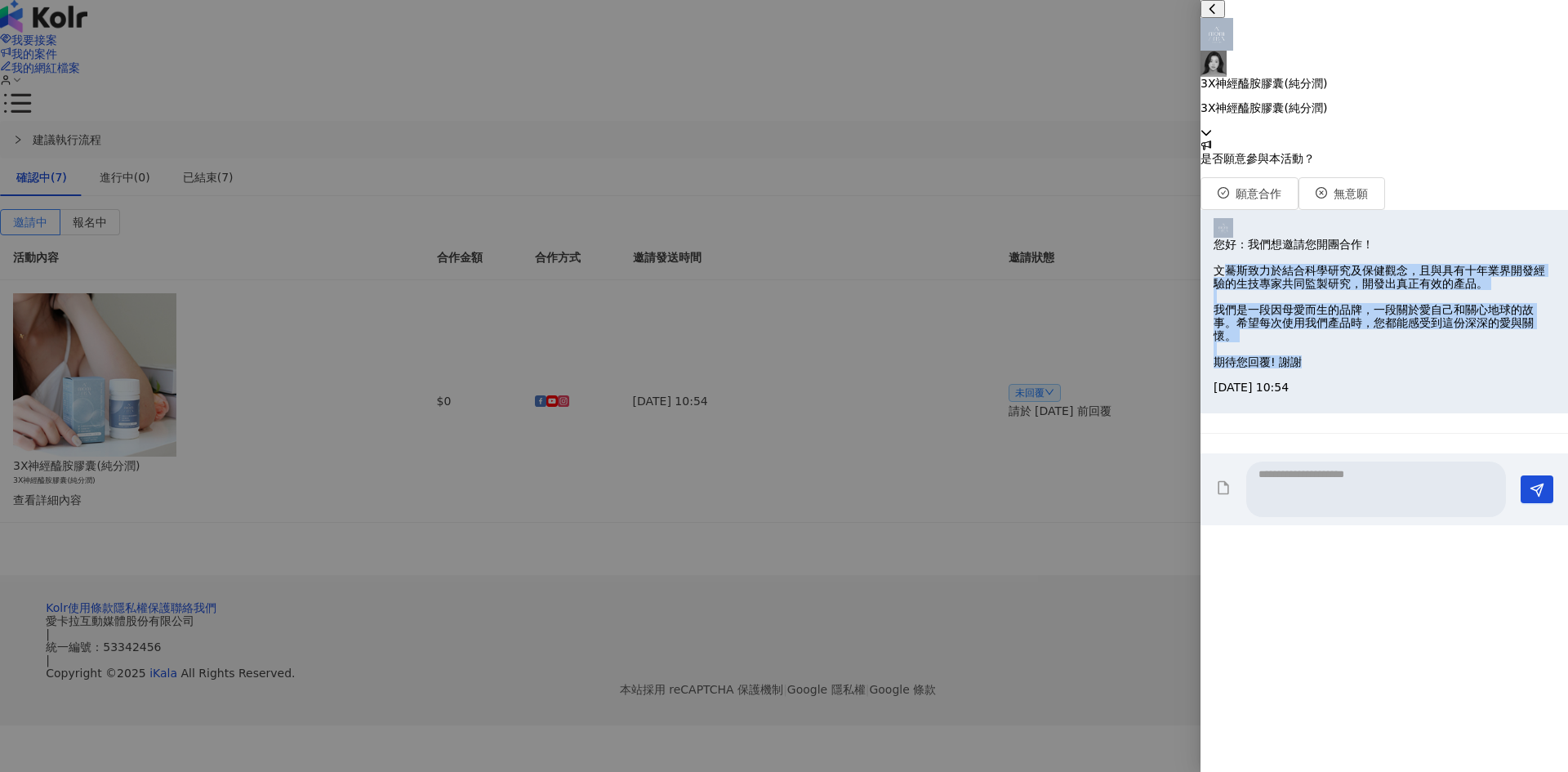
click at [1392, 370] on p "您好：我們想邀請您開團合作！ 文驀斯致力於結合科學研究及保健觀念，且與具有十年業界開發經驗的生技專家共同監製研究，開發出真正有效的產品。 我們是一段因母愛而生…" at bounding box center [1384, 304] width 342 height 131
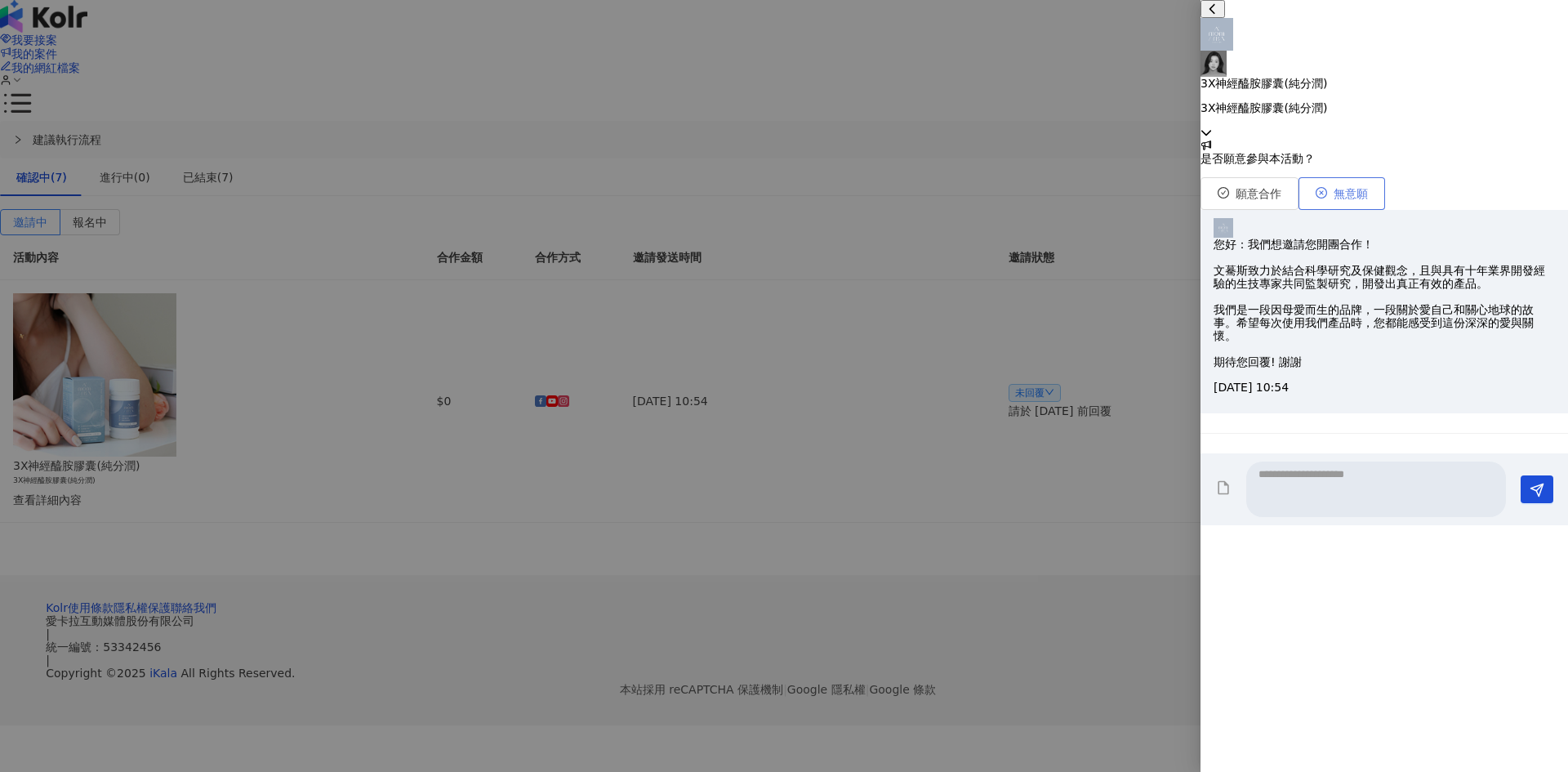
click at [1385, 177] on button "無意願" at bounding box center [1341, 193] width 87 height 33
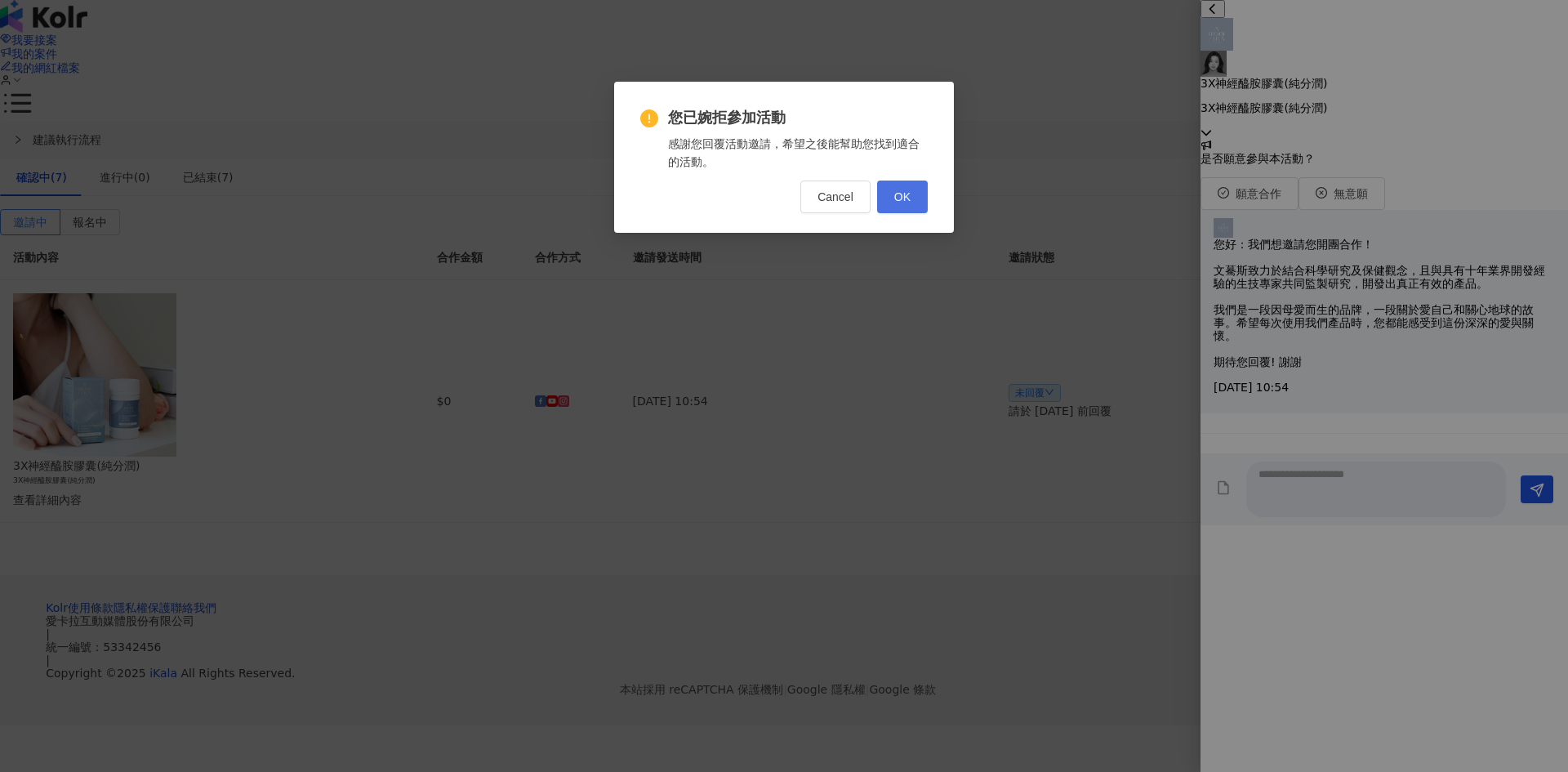
click at [898, 190] on span "OK" at bounding box center [903, 196] width 16 height 13
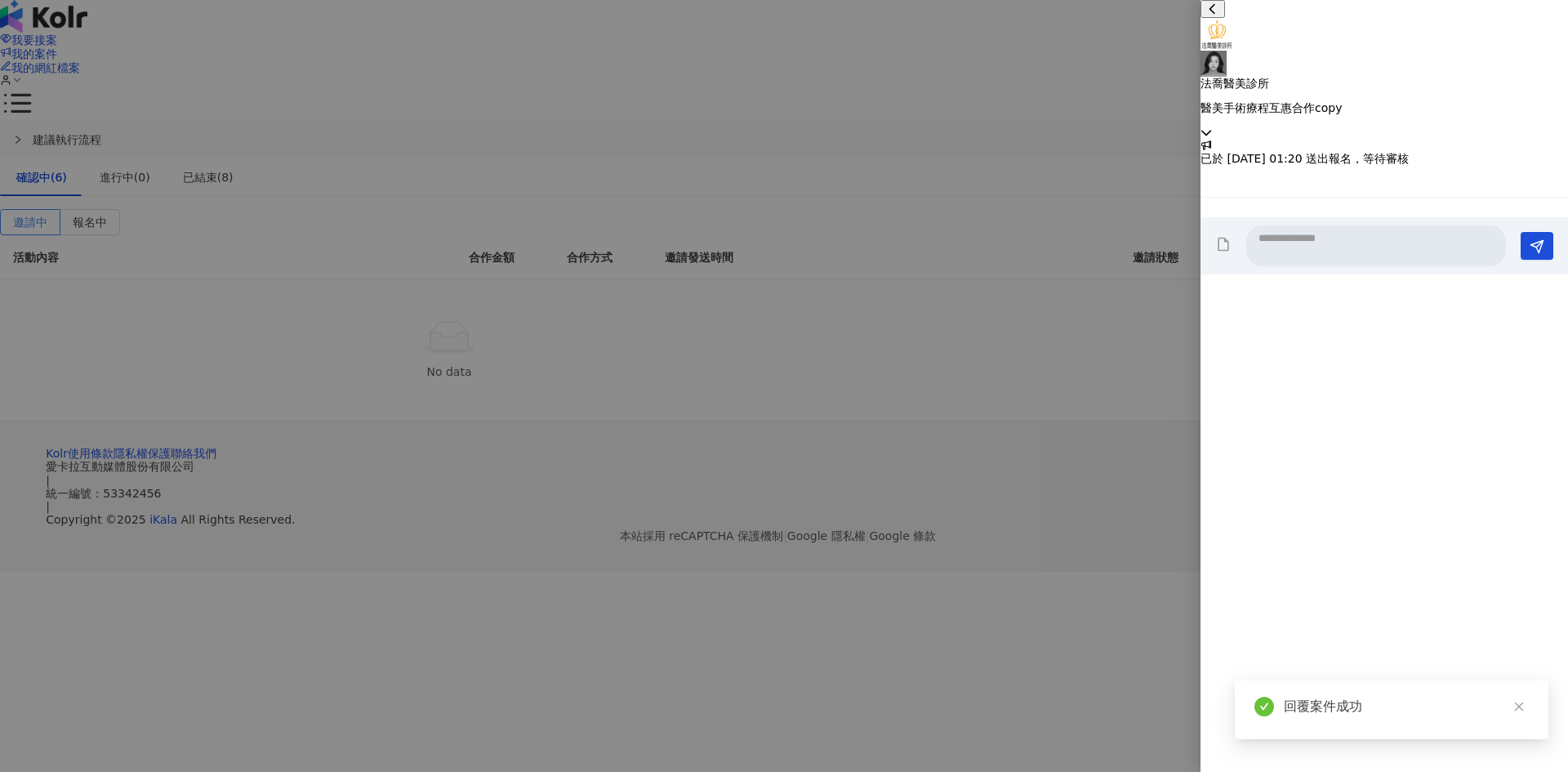
click at [515, 154] on div at bounding box center [784, 386] width 1568 height 772
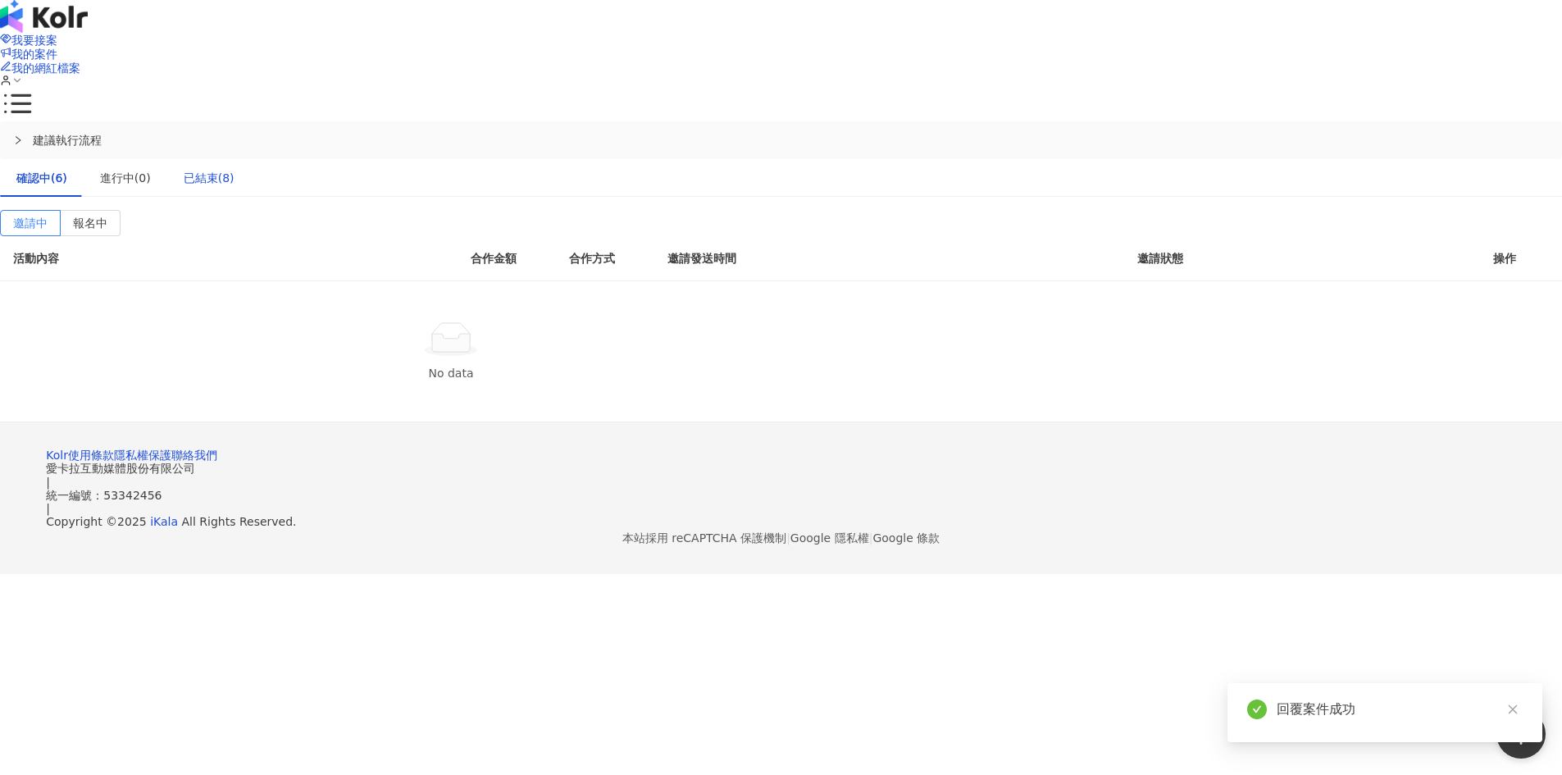
click at [234, 169] on div "已結束(8)" at bounding box center [209, 178] width 51 height 18
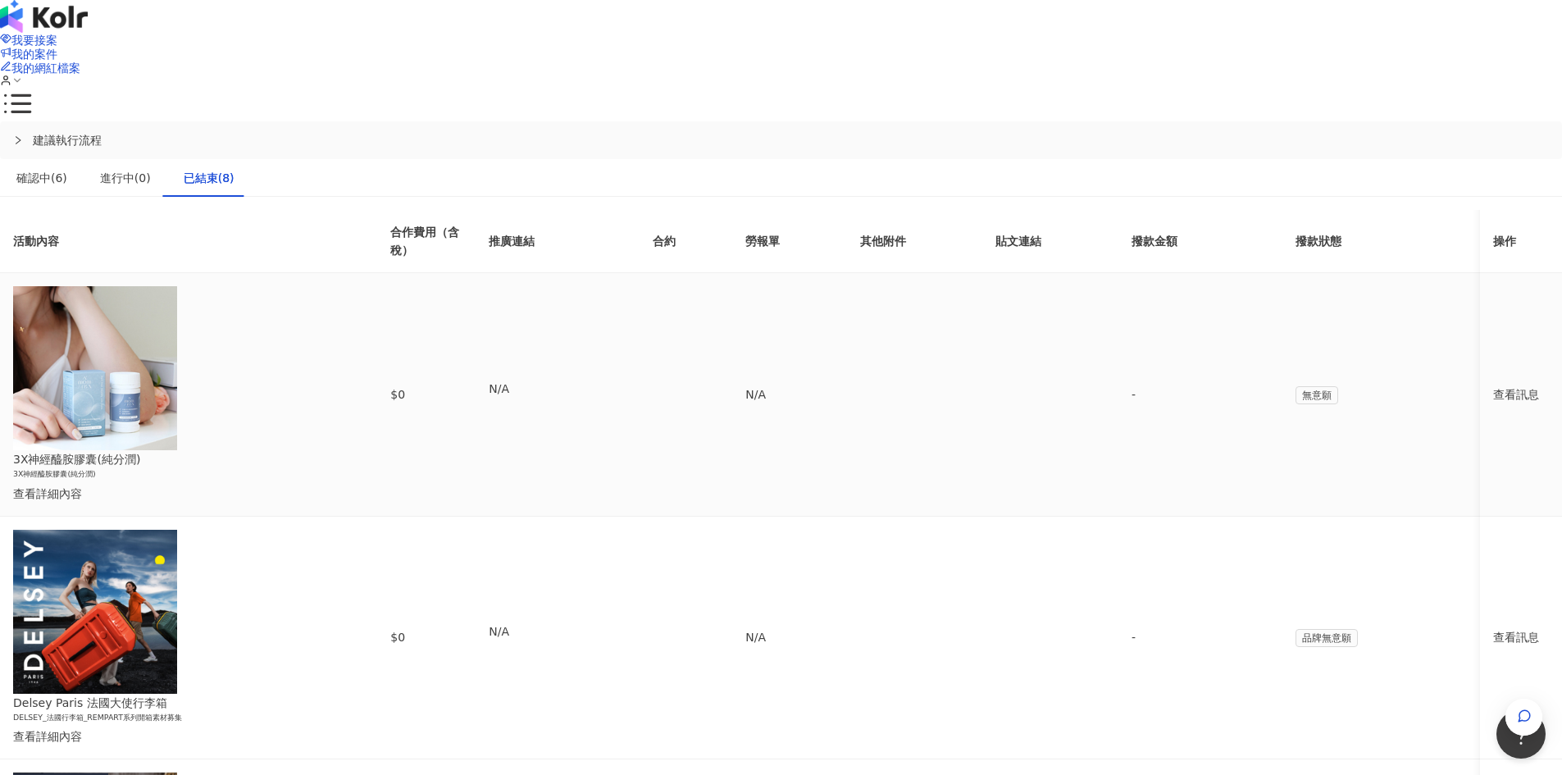
click at [1493, 385] on div "查看訊息" at bounding box center [1521, 394] width 56 height 18
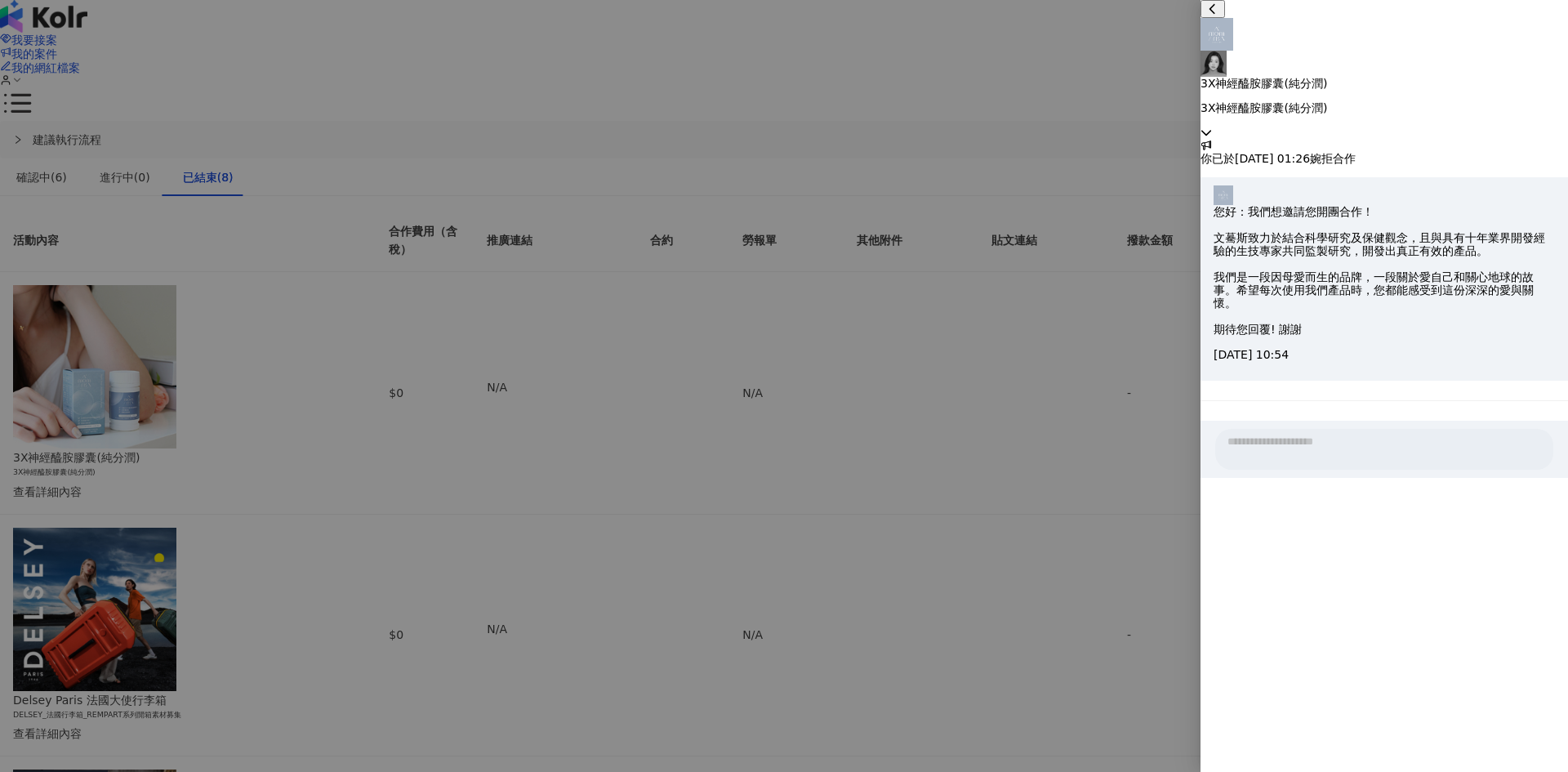
click at [1211, 127] on icon at bounding box center [1205, 131] width 11 height 11
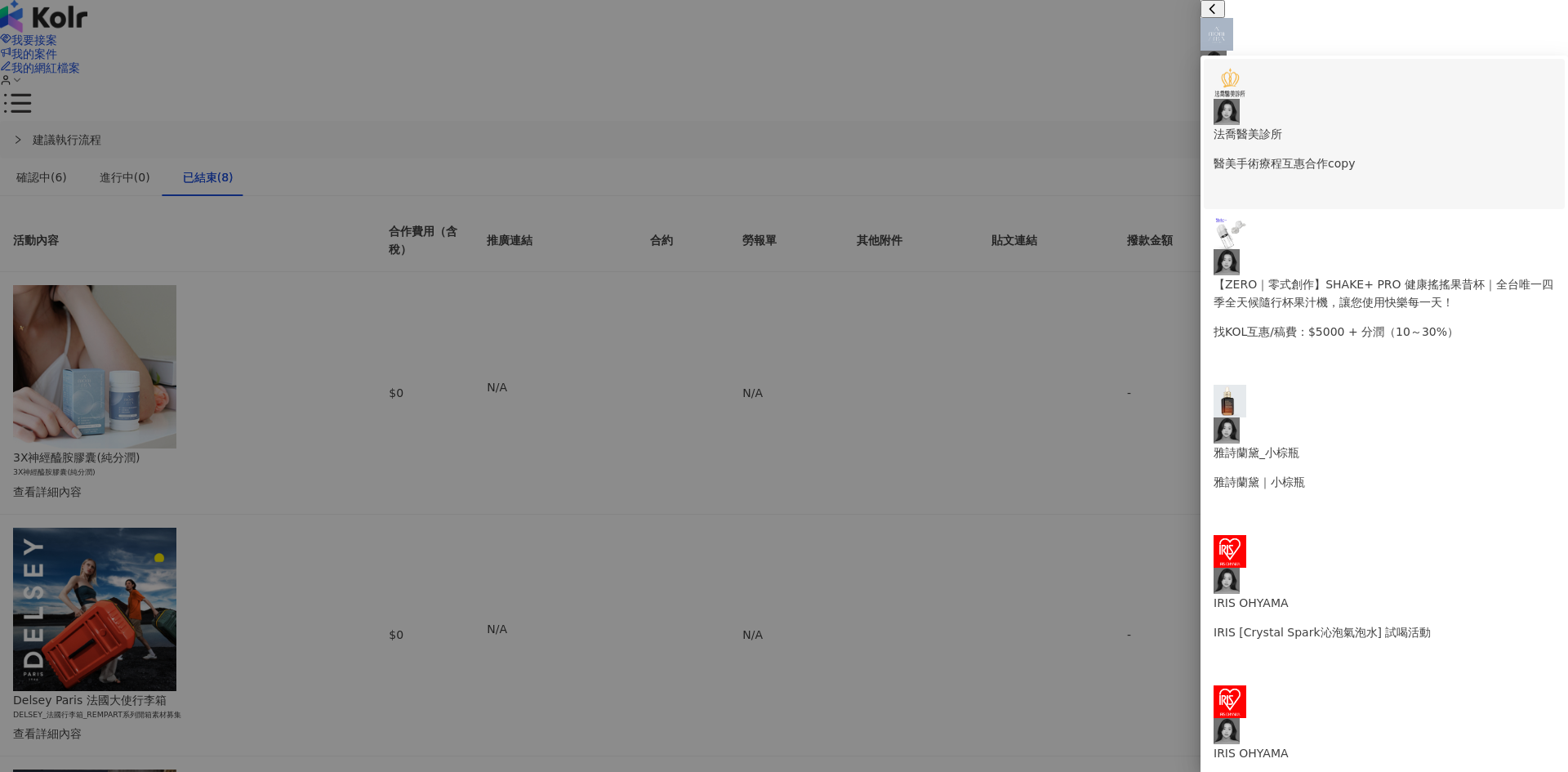
click at [1425, 84] on div "法[PERSON_NAME]醫美診所 醫美手術療程互惠合作copy" at bounding box center [1384, 119] width 342 height 107
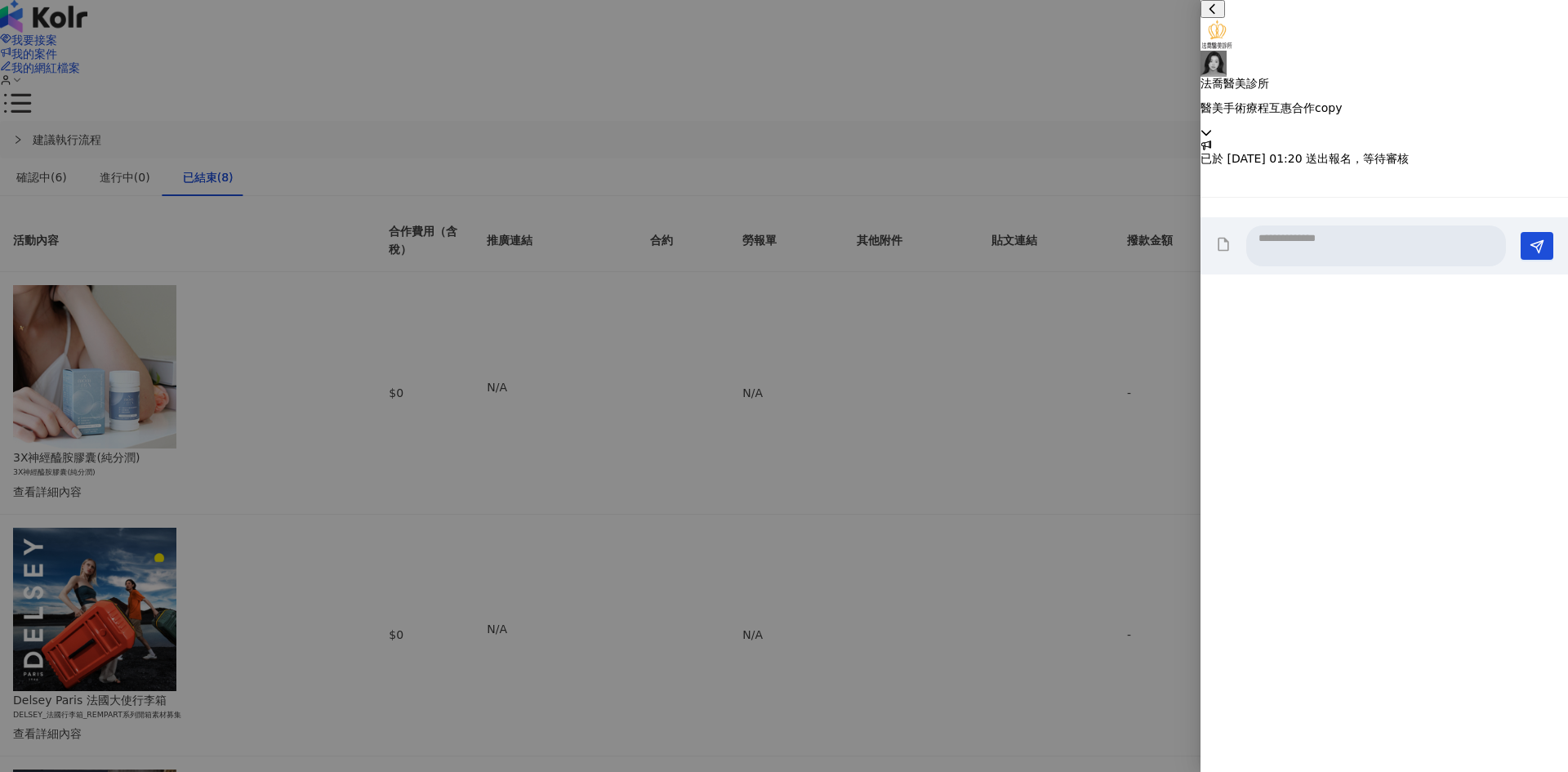
click at [1538, 26] on div "法[PERSON_NAME]醫美診所 醫美手術療程互惠合作copy" at bounding box center [1384, 69] width 368 height 138
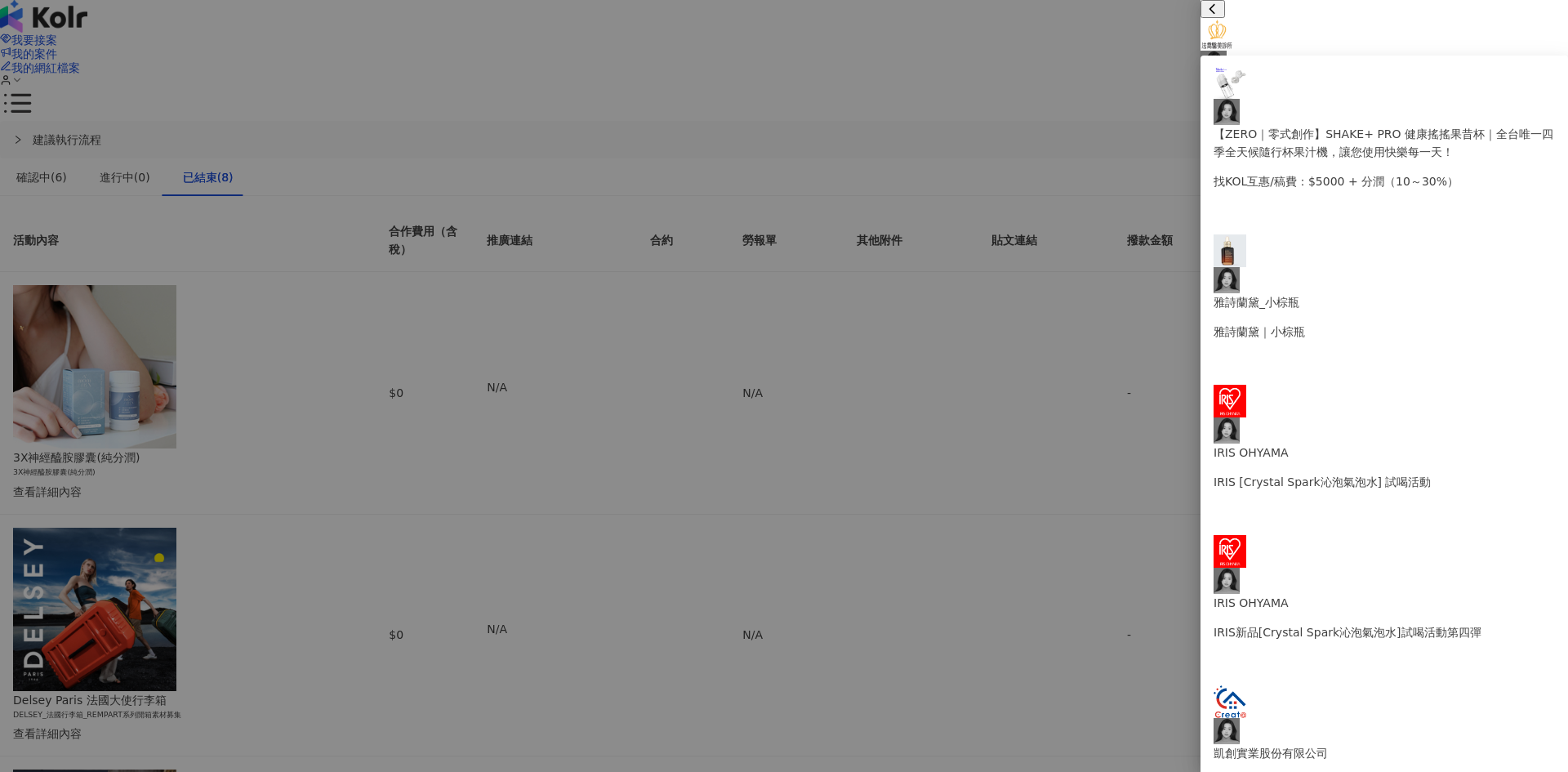
click at [1157, 268] on div at bounding box center [784, 386] width 1568 height 772
